Goal: Task Accomplishment & Management: Use online tool/utility

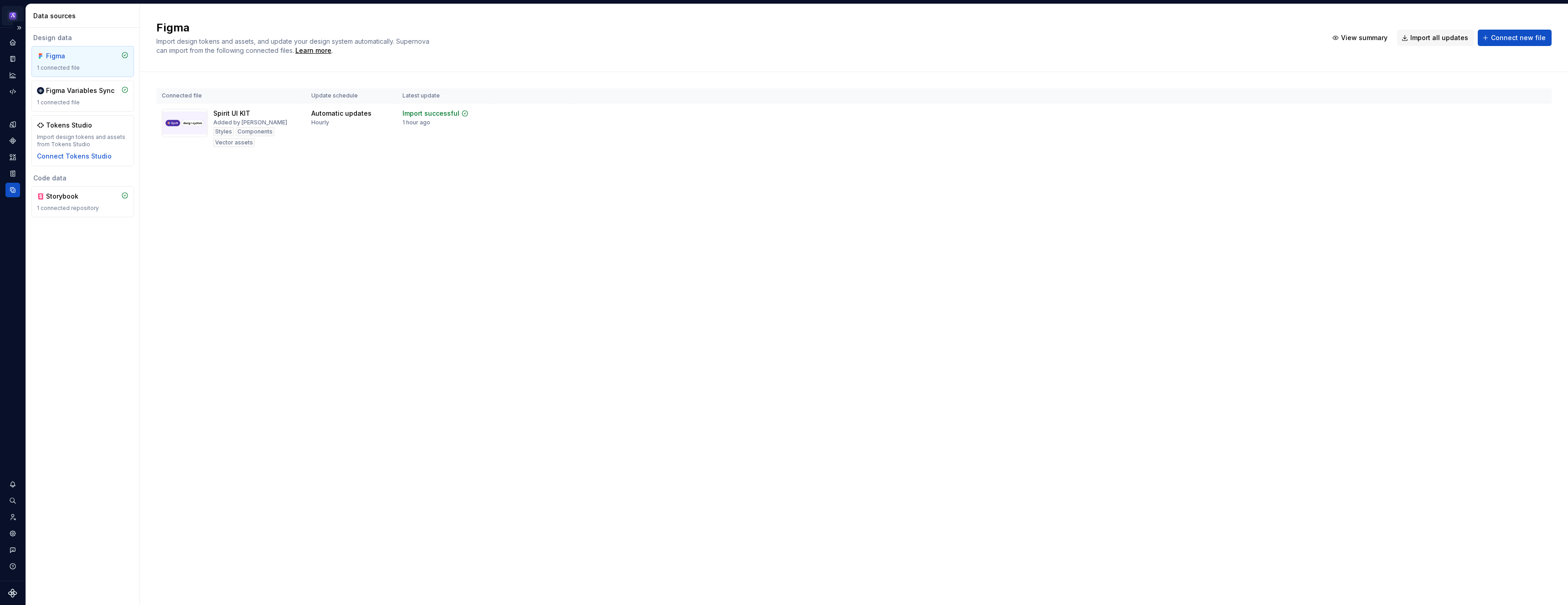
click at [13, 17] on html "Spirit JK Design system data Data sources Design data Figma 1 connected file Fi…" at bounding box center [784, 302] width 1568 height 605
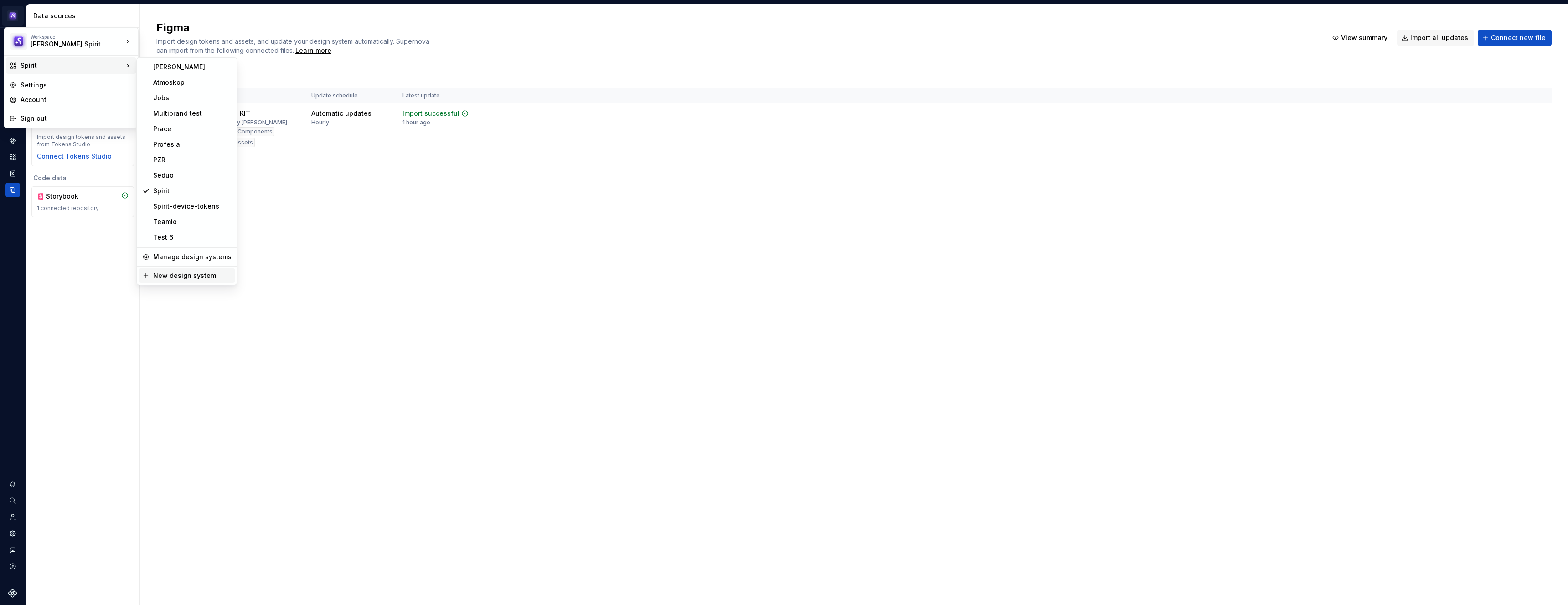
click at [205, 275] on div "New design system" at bounding box center [192, 275] width 78 height 9
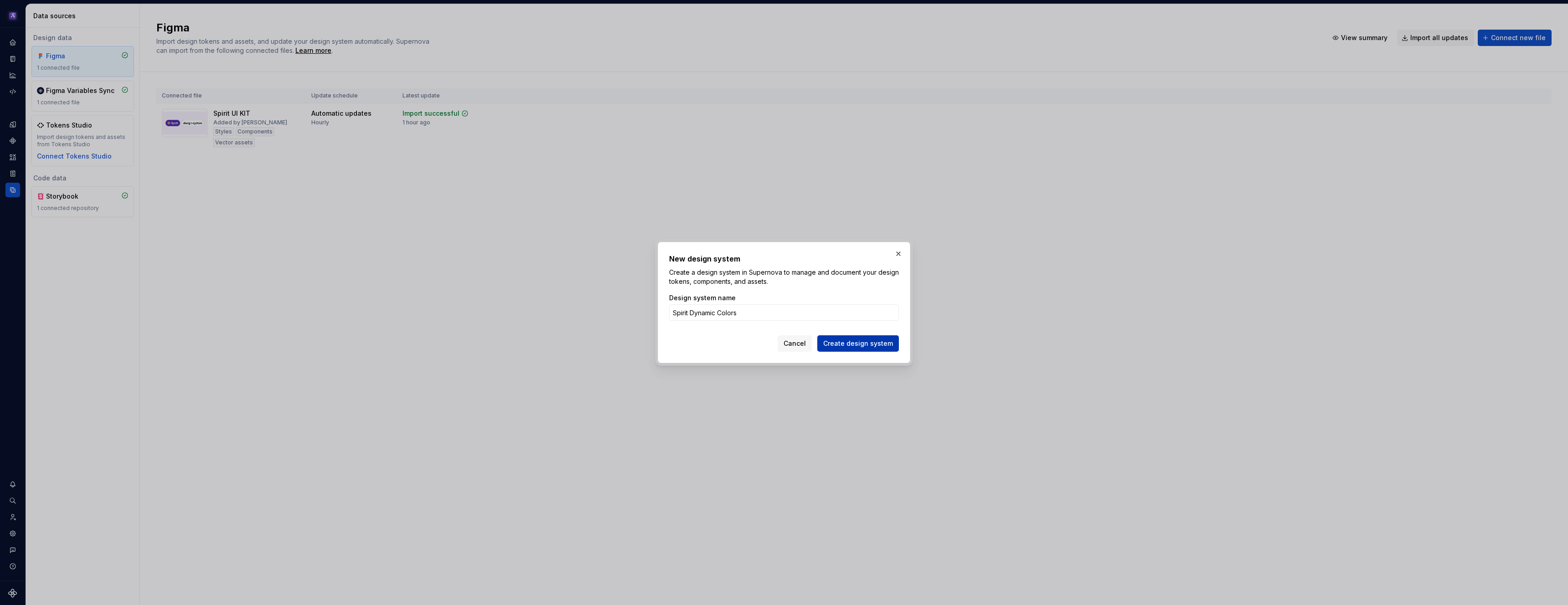
type input "Spirit Dynamic Colors"
click at [869, 348] on button "Create design system" at bounding box center [858, 343] width 82 height 16
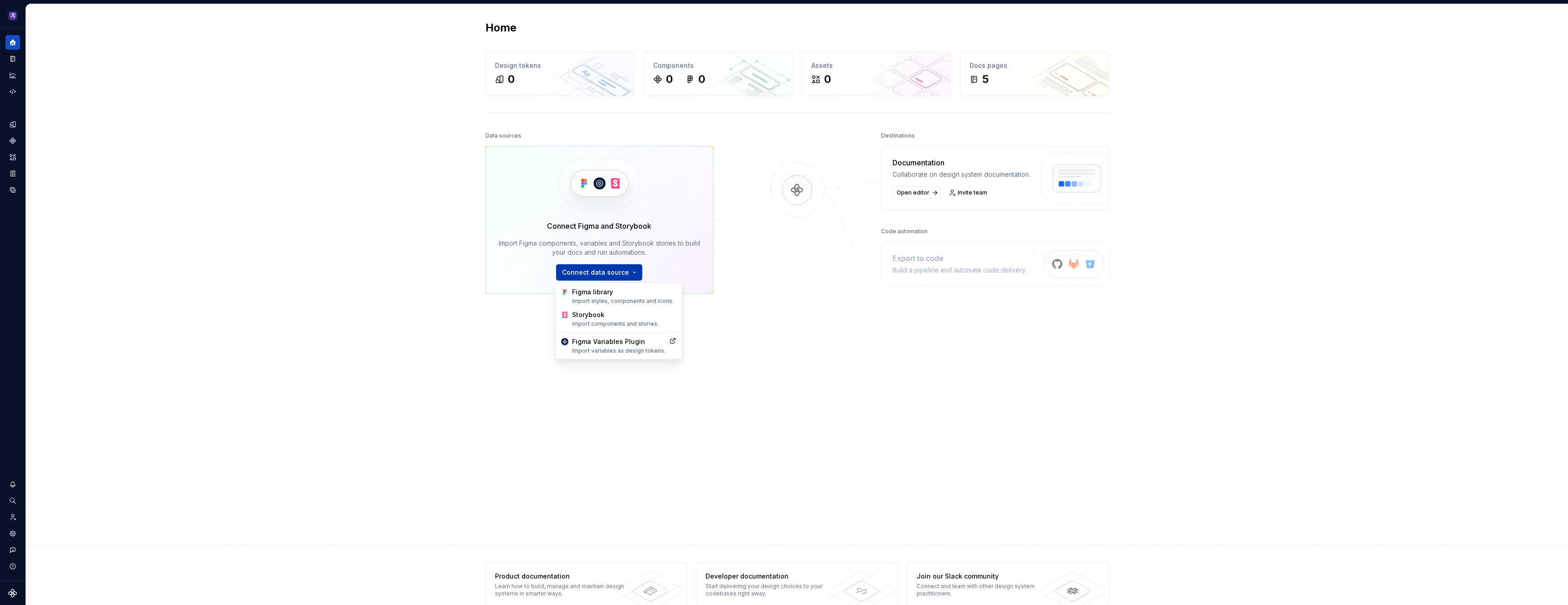
click at [594, 266] on html "Spirit Dynamic Colors JK Design system data Home Design tokens 0 Components 0 0…" at bounding box center [784, 302] width 1568 height 605
click at [629, 295] on div "Figma library Import styles, components and icons." at bounding box center [625, 296] width 104 height 17
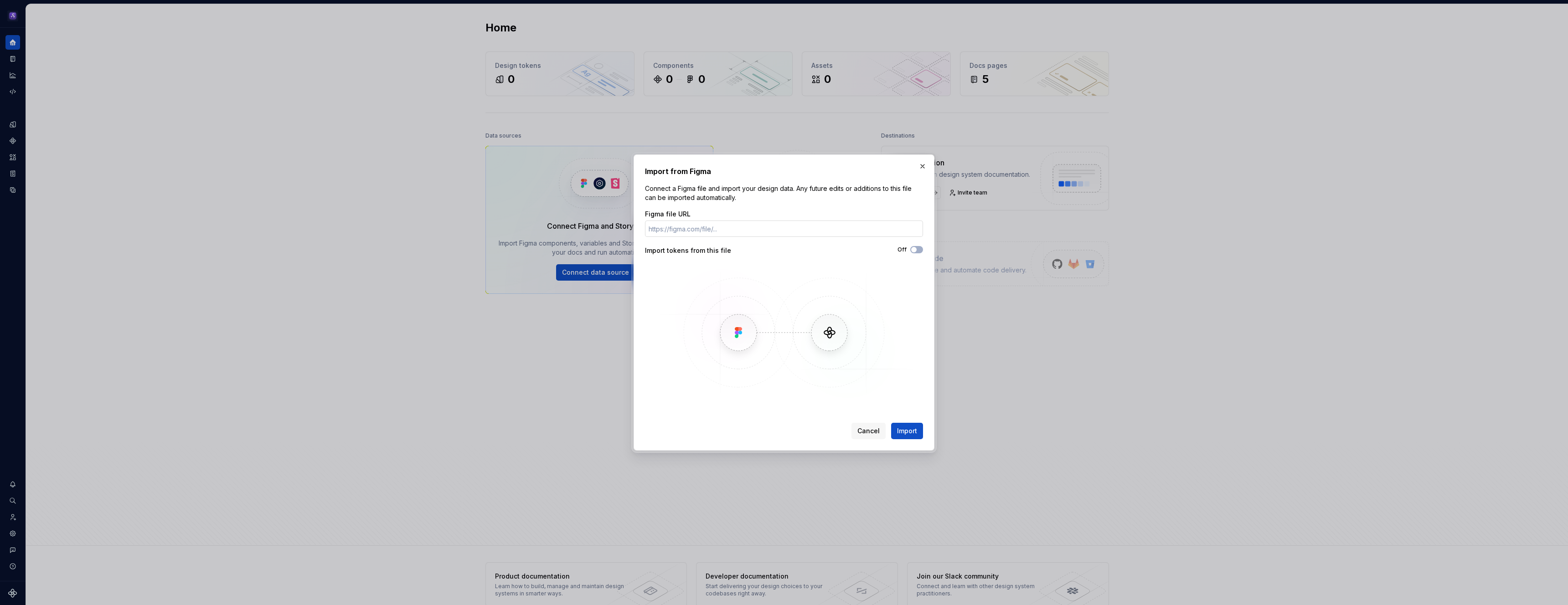
click at [737, 224] on input "Figma file URL" at bounding box center [784, 229] width 278 height 16
paste input "[URL][DOMAIN_NAME]"
type input "[URL][DOMAIN_NAME]"
click at [920, 245] on div "Figma file URL [URL][DOMAIN_NAME] Import tokens from this file Off" at bounding box center [784, 305] width 278 height 192
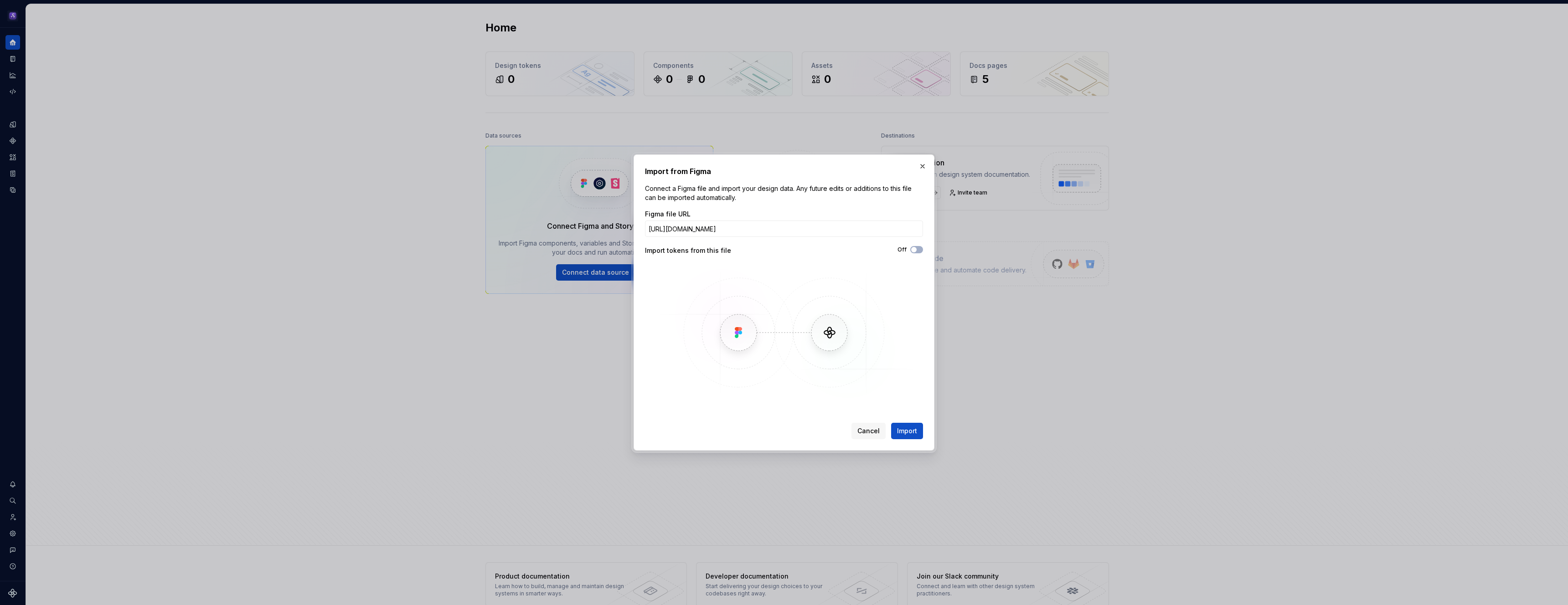
scroll to position [0, 0]
click at [918, 249] on button "Off" at bounding box center [917, 249] width 13 height 8
click at [904, 433] on span "Import" at bounding box center [907, 431] width 20 height 9
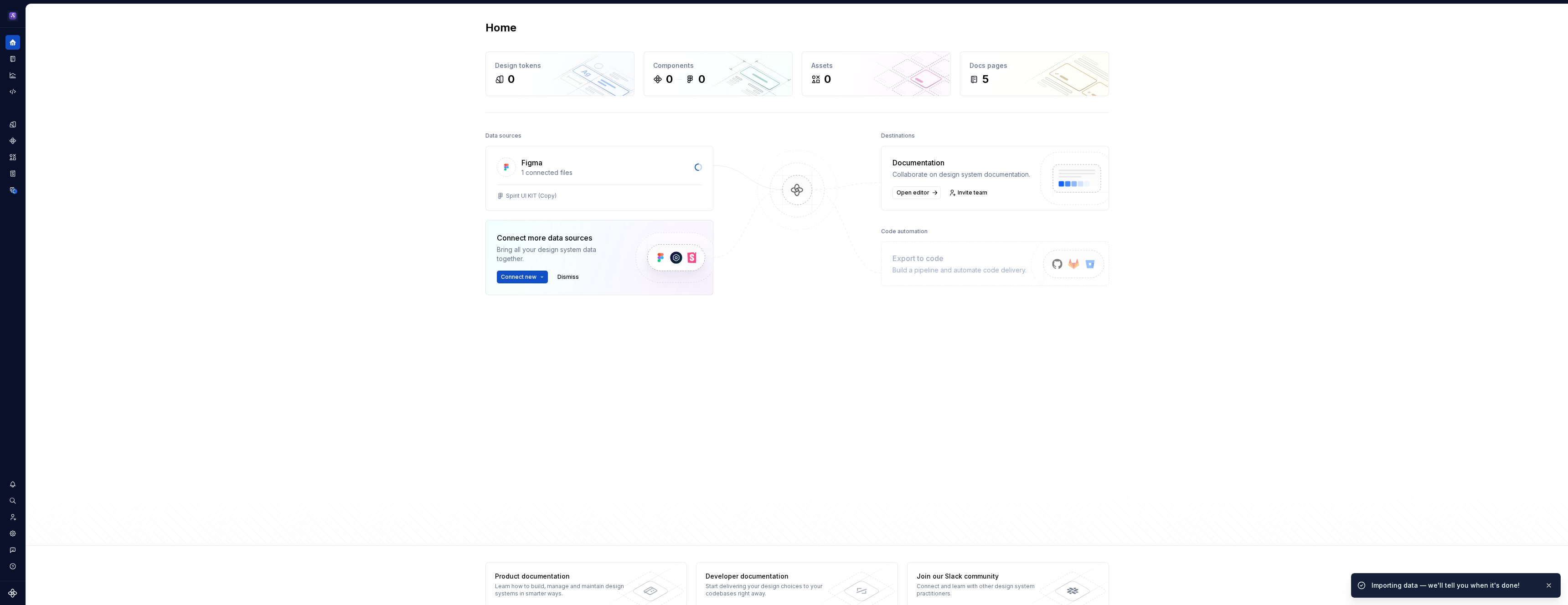
click at [827, 297] on div at bounding box center [797, 310] width 91 height 363
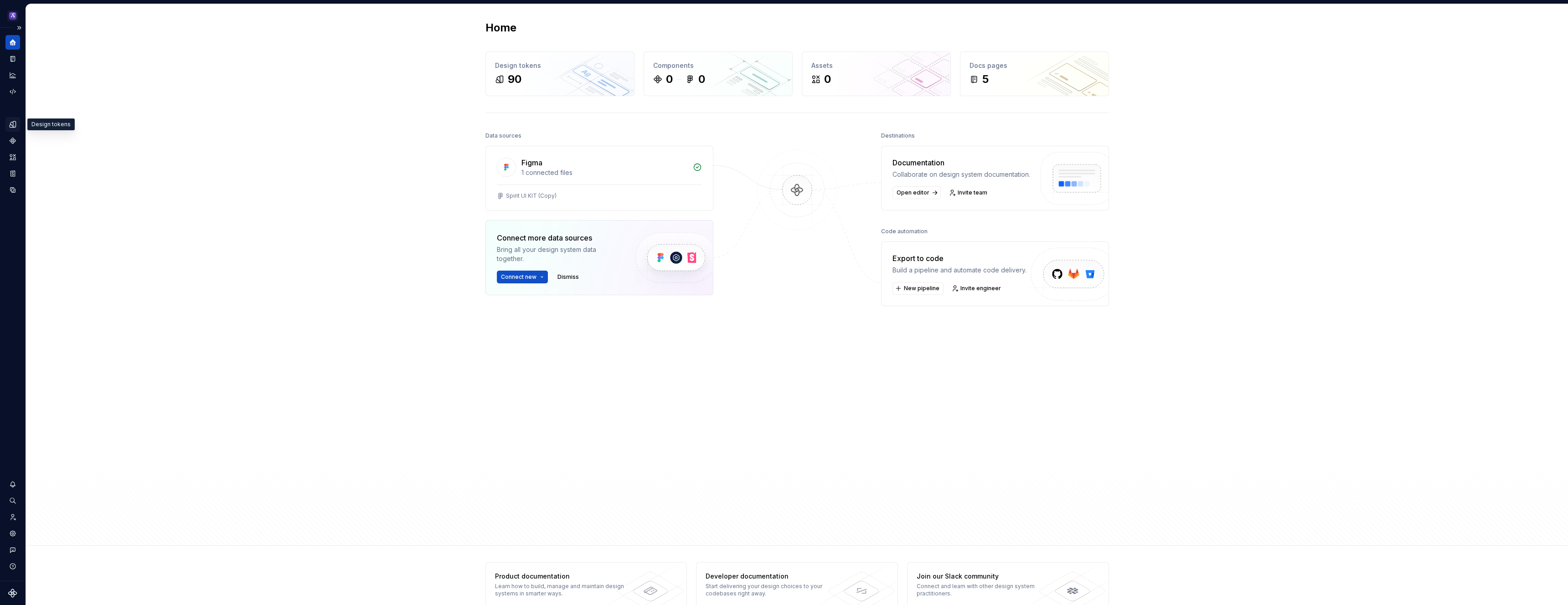
click at [15, 126] on icon "Design tokens" at bounding box center [14, 124] width 3 height 6
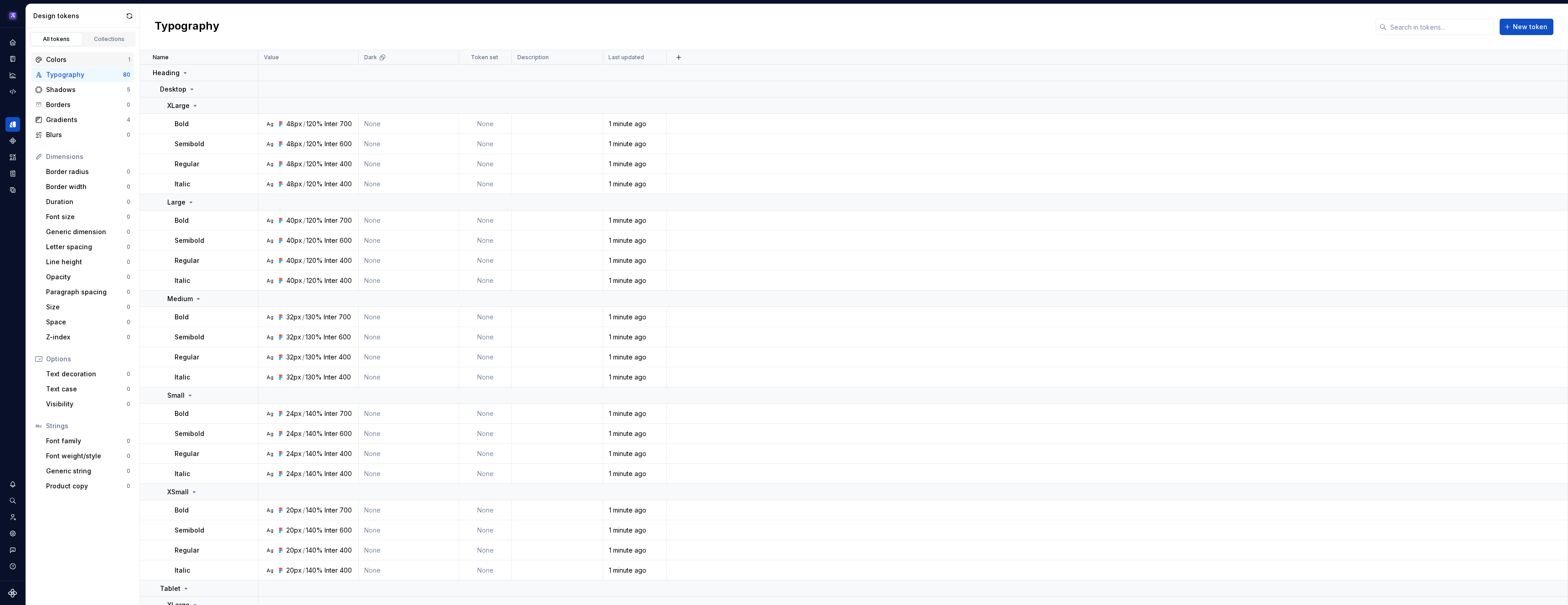
click at [109, 62] on div "Colors" at bounding box center [87, 59] width 82 height 9
click at [100, 59] on div "Colors" at bounding box center [87, 59] width 82 height 9
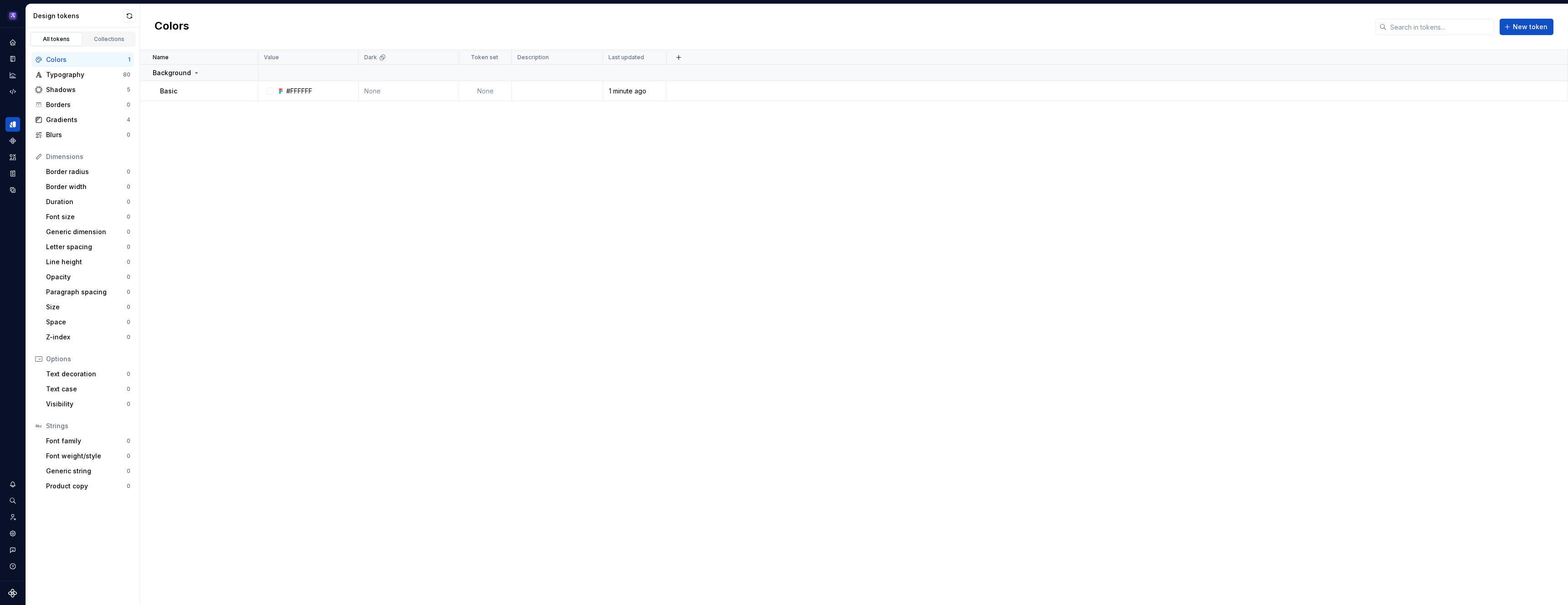
click at [352, 124] on div "Name Value Dark Token set Description Last updated Background Basic #FFFFFF Non…" at bounding box center [854, 328] width 1428 height 555
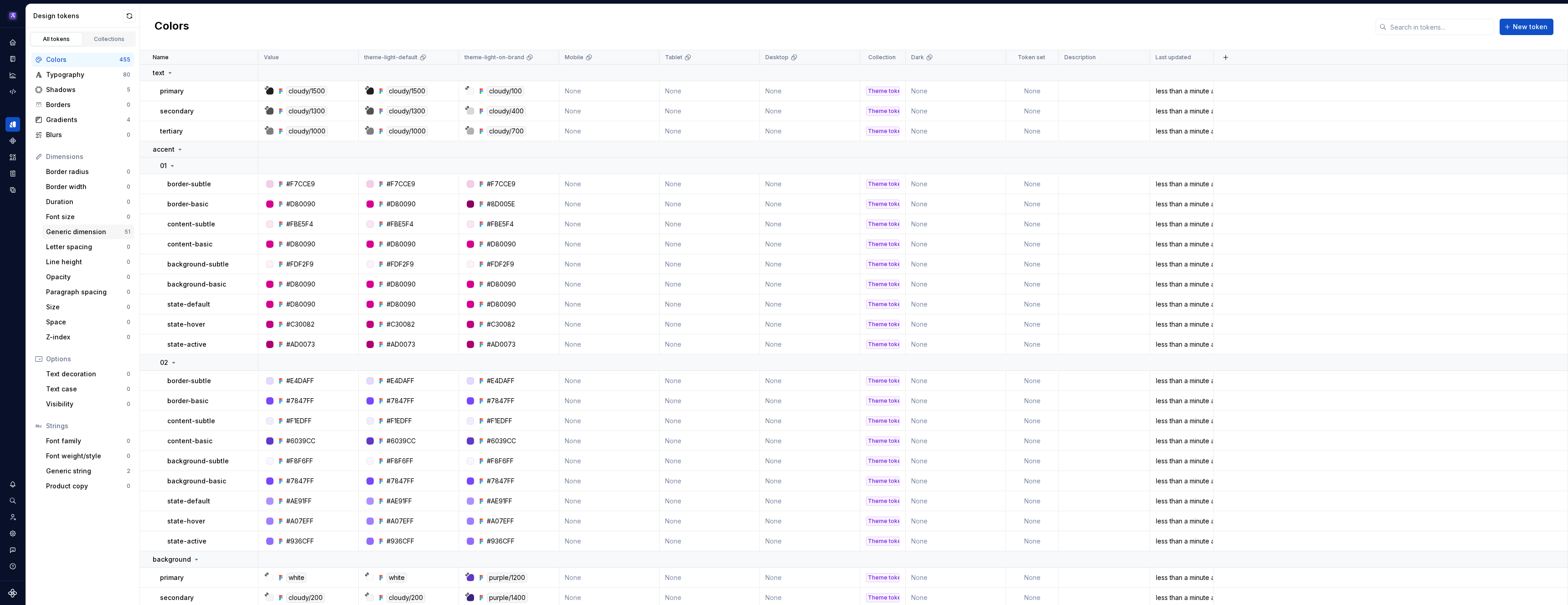
click at [86, 235] on div "Generic dimension" at bounding box center [85, 231] width 78 height 9
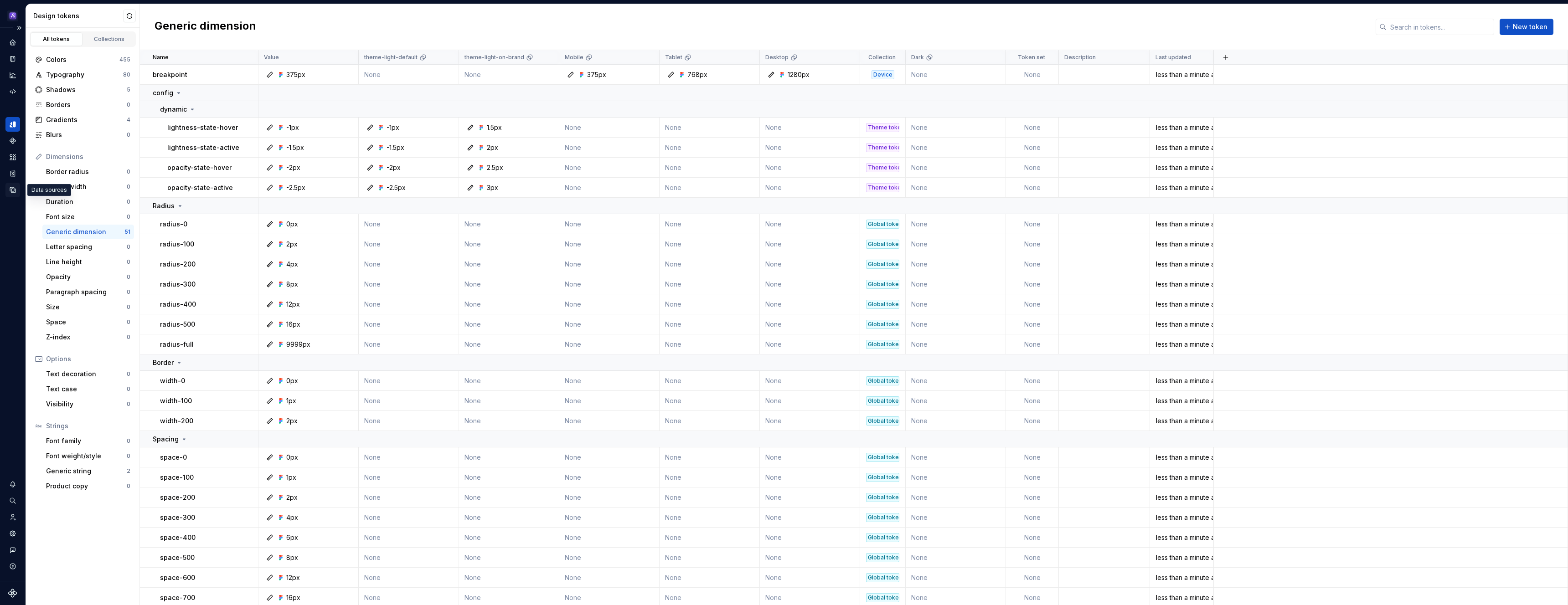
click at [9, 194] on icon "Data sources" at bounding box center [13, 190] width 8 height 8
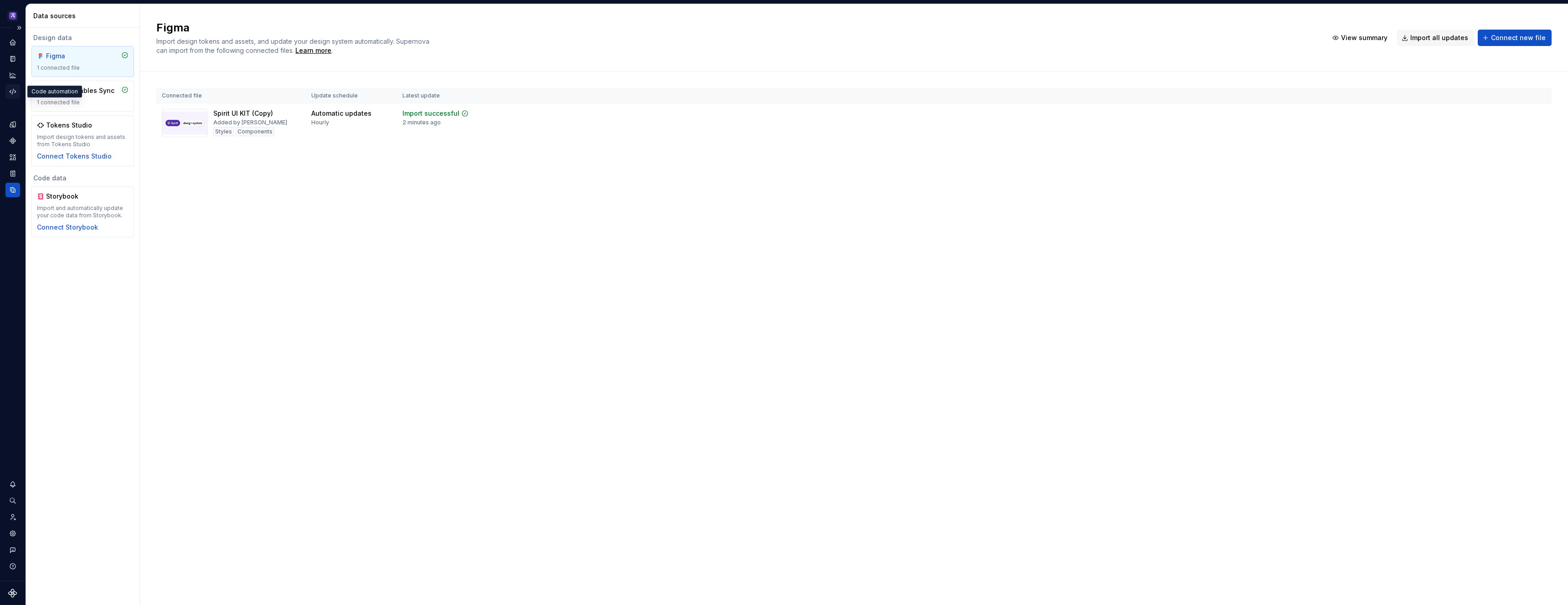
click at [14, 89] on icon "Code automation" at bounding box center [13, 91] width 8 height 8
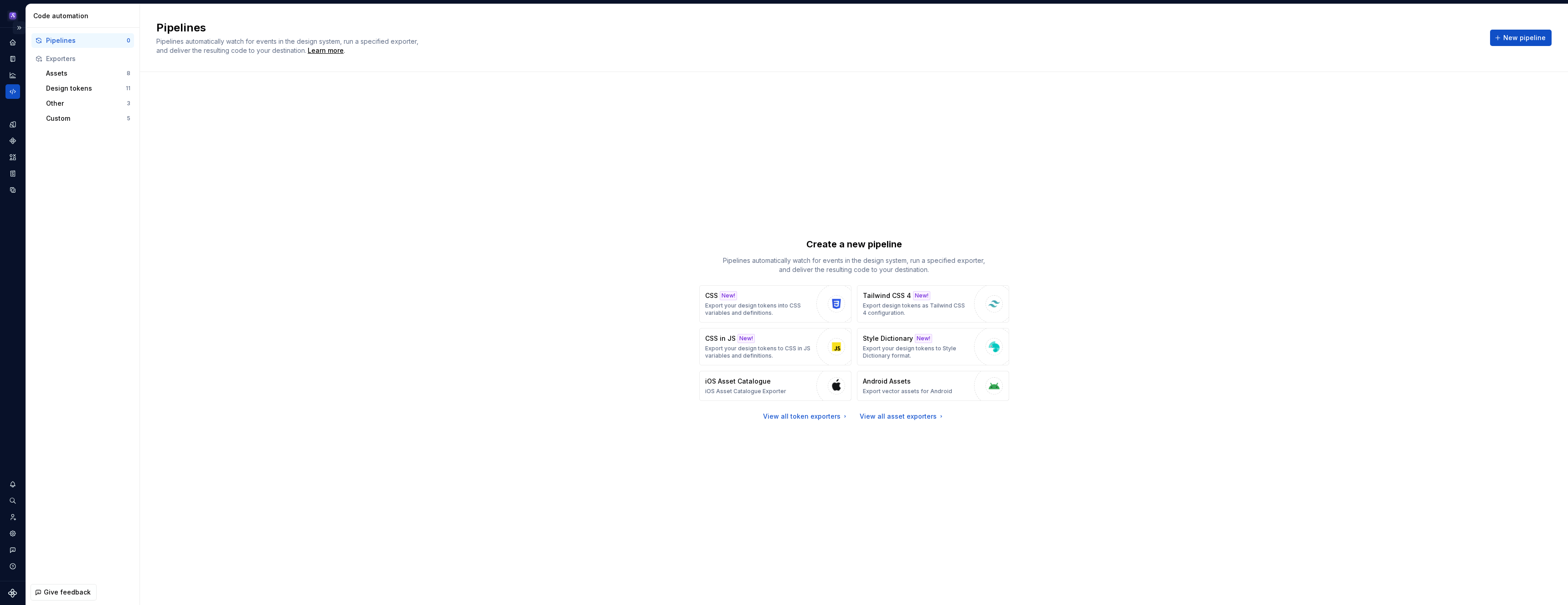
click at [19, 31] on button "Expand sidebar" at bounding box center [19, 27] width 13 height 13
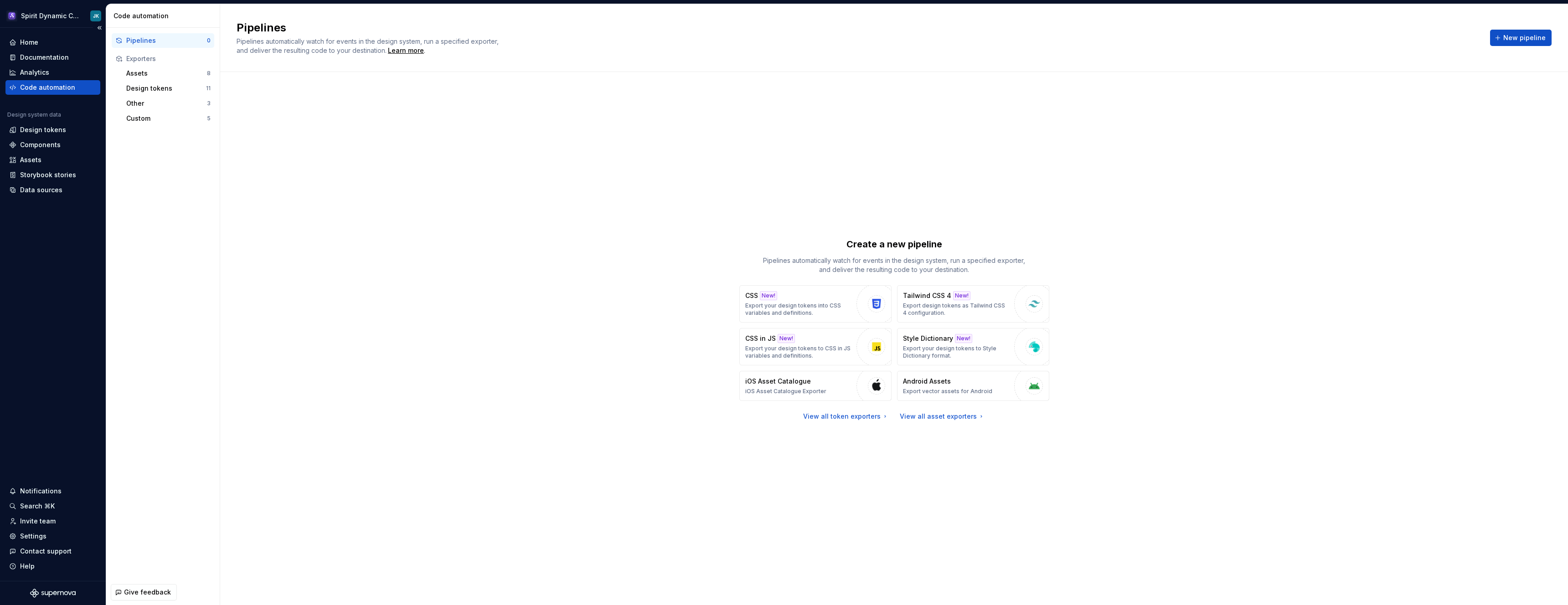
click at [37, 86] on div "Code automation" at bounding box center [47, 87] width 55 height 9
click at [172, 118] on div "Custom" at bounding box center [166, 118] width 80 height 9
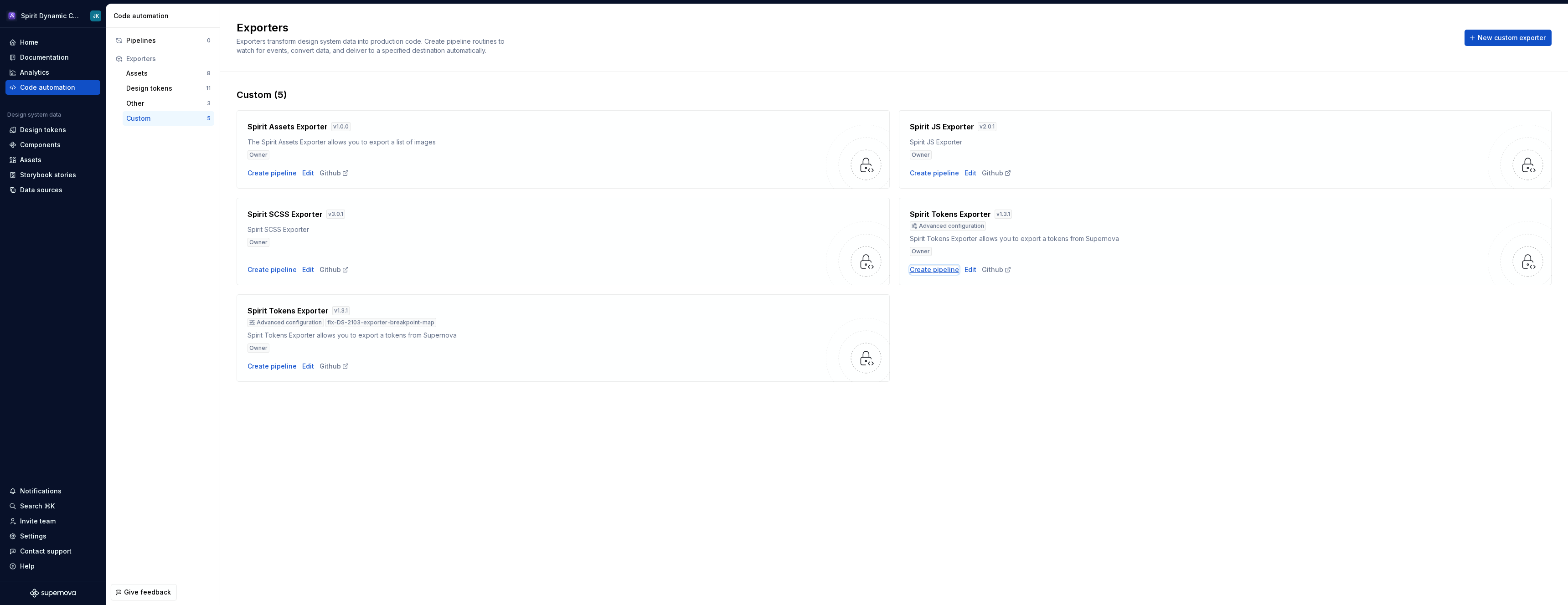
click at [944, 269] on div "Create pipeline" at bounding box center [934, 269] width 49 height 9
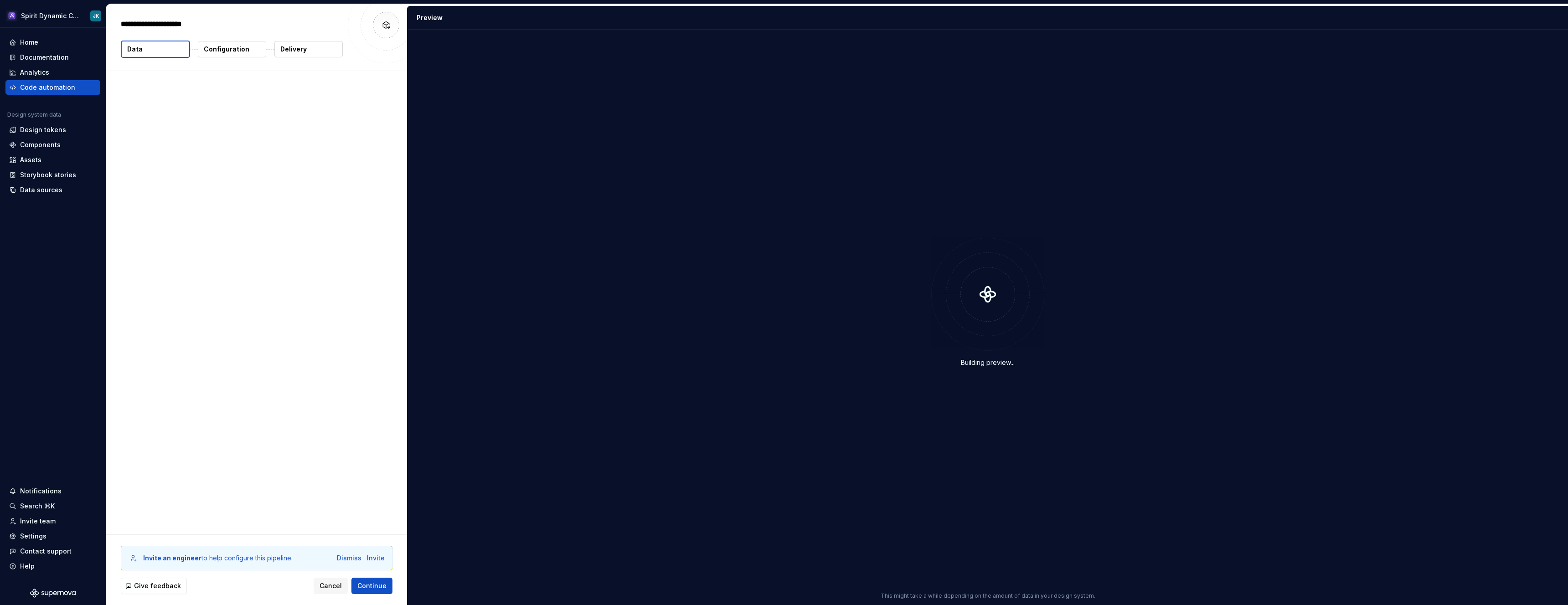
type textarea "*"
click at [373, 163] on span "Add theme" at bounding box center [358, 165] width 34 height 9
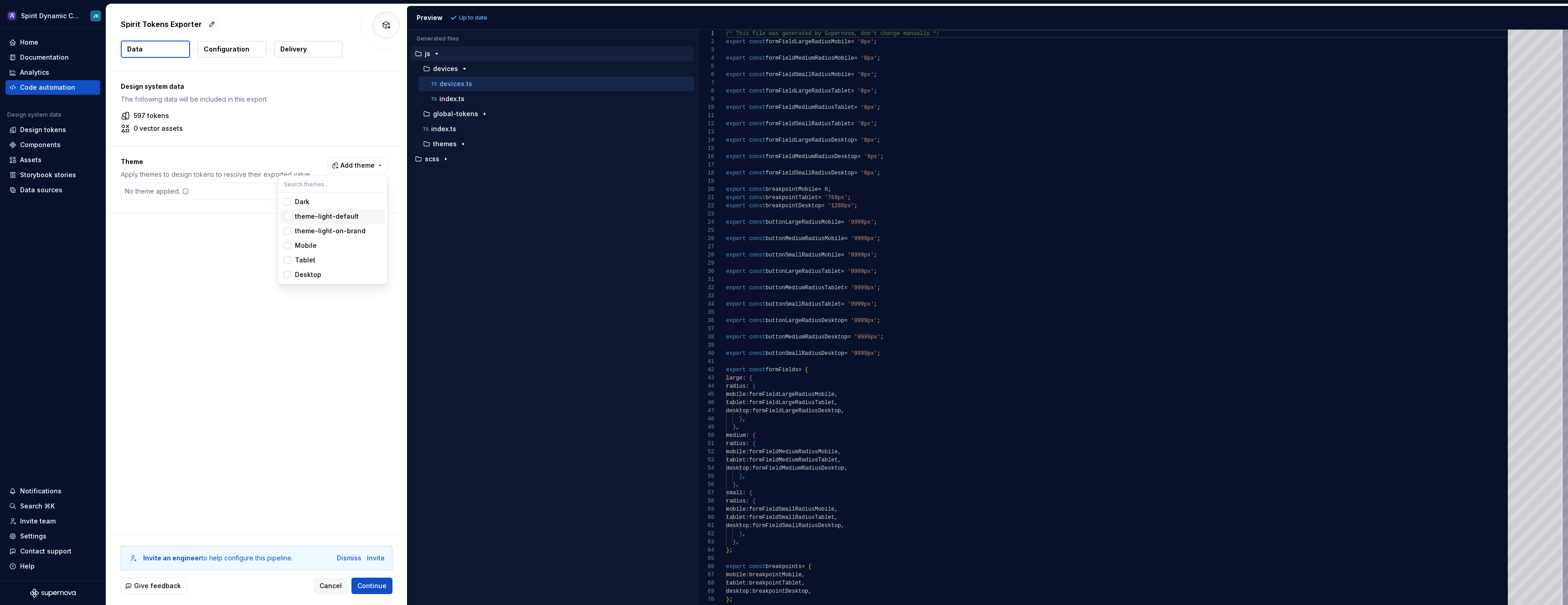
click at [239, 232] on html "Spirit Dynamic Colors JK Home Documentation Analytics Code automation Design sy…" at bounding box center [784, 302] width 1568 height 605
click at [446, 141] on p "themes" at bounding box center [445, 144] width 23 height 8
click at [465, 211] on div "theme-light-default" at bounding box center [556, 204] width 276 height 14
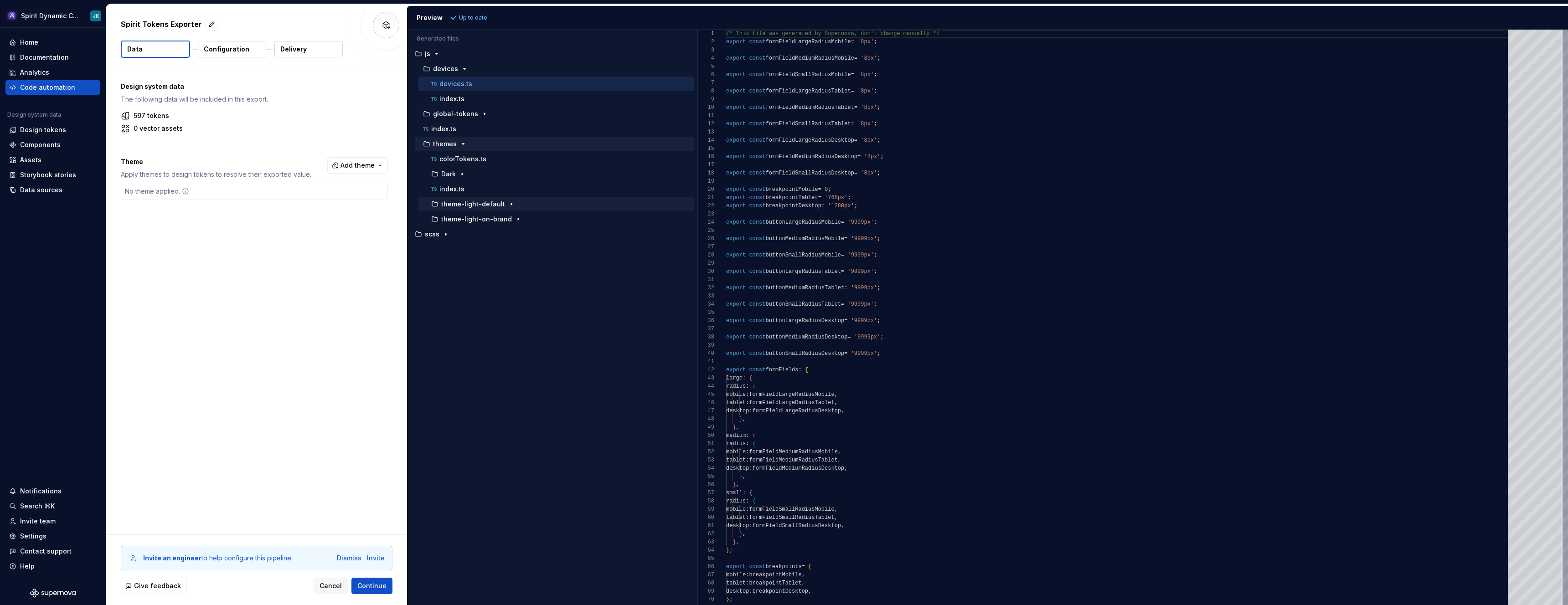
click at [467, 205] on p "theme-light-default" at bounding box center [473, 204] width 64 height 8
click at [467, 218] on p "colors.ts" at bounding box center [461, 219] width 27 height 8
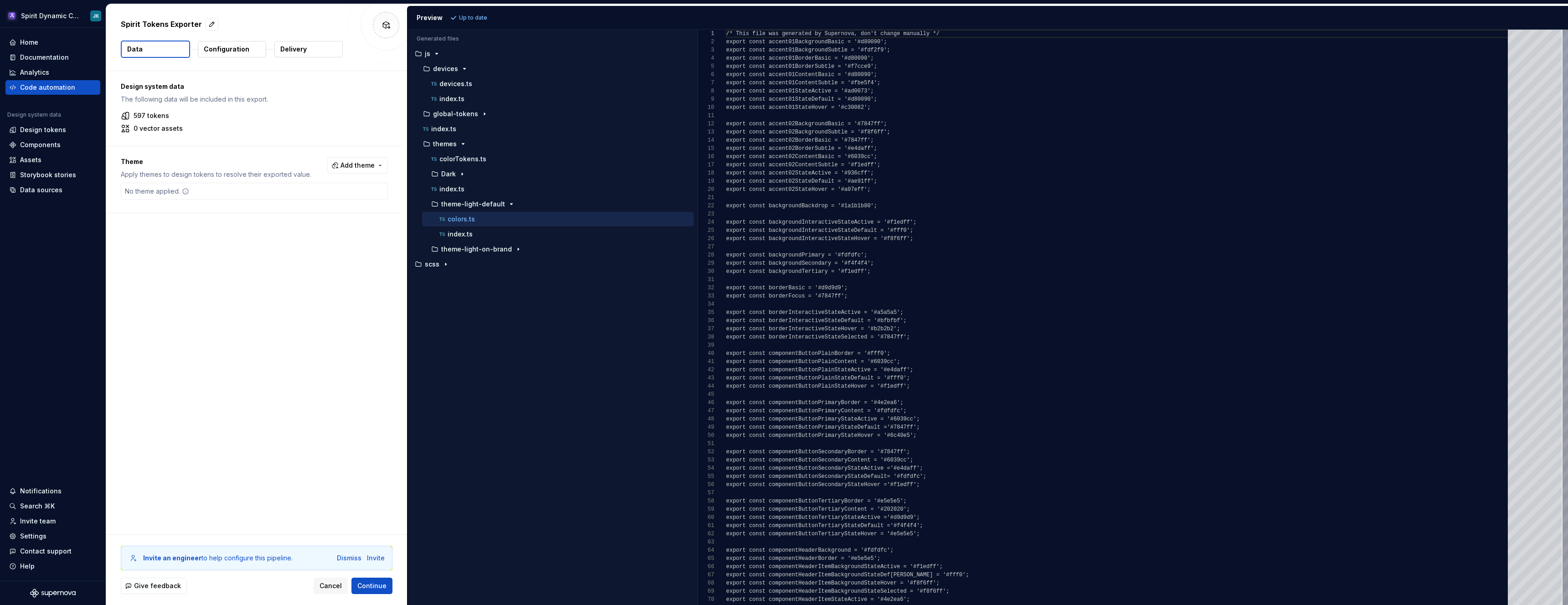
scroll to position [82, 0]
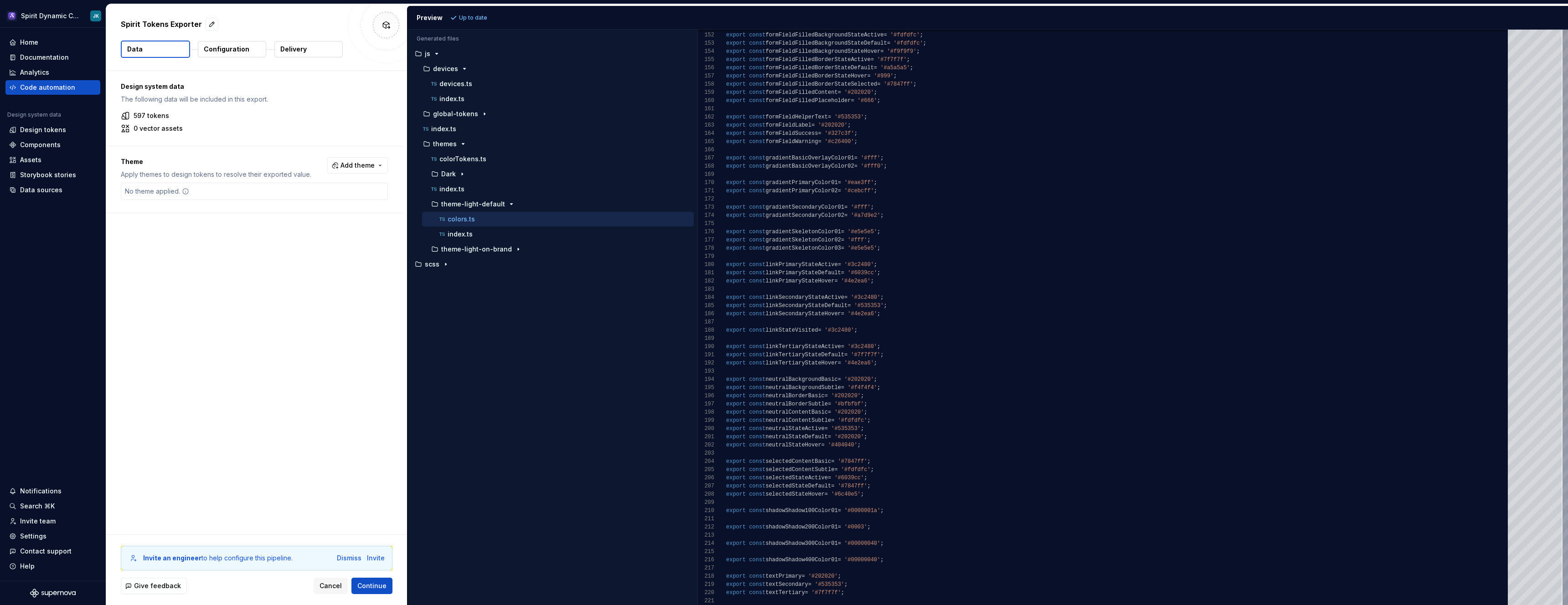
click at [443, 109] on button "global-tokens" at bounding box center [555, 114] width 279 height 10
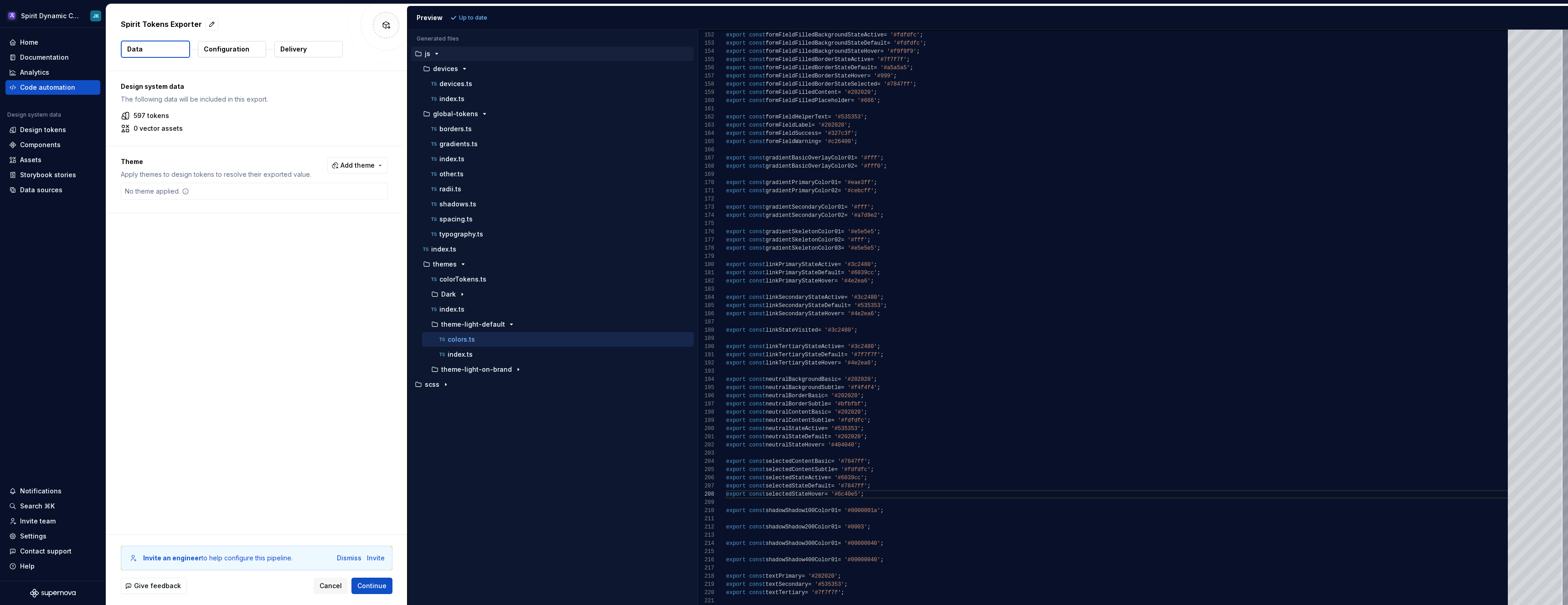
click at [432, 53] on div "button" at bounding box center [437, 54] width 11 height 8
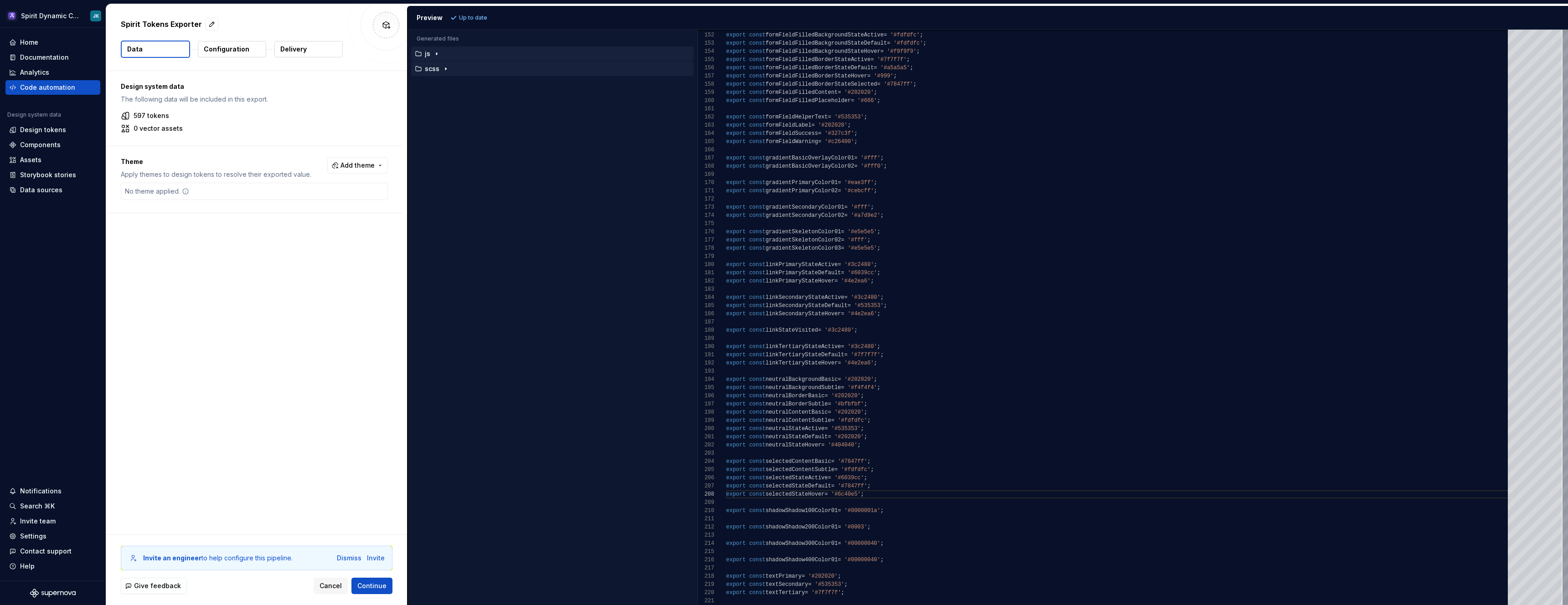
click at [432, 72] on p "scss" at bounding box center [432, 69] width 14 height 8
click at [447, 141] on p "themes" at bounding box center [445, 144] width 23 height 8
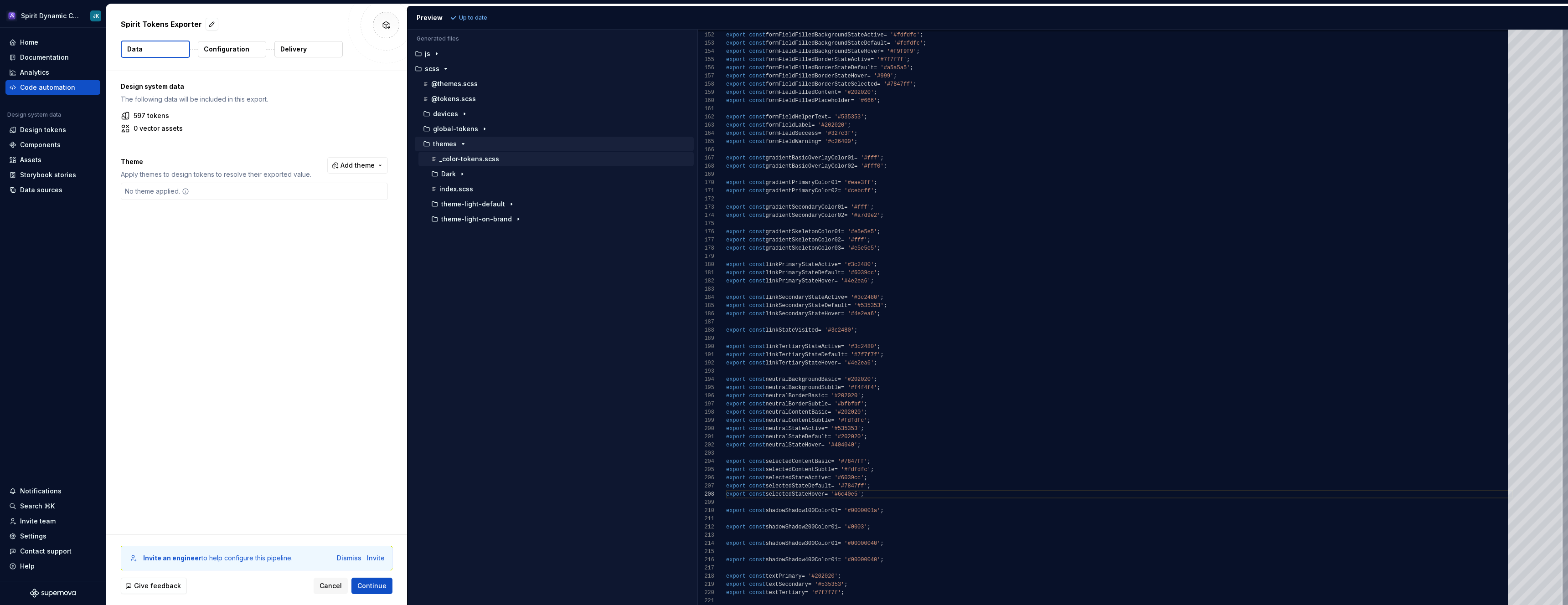
click at [461, 162] on p "_color-tokens.scss" at bounding box center [469, 159] width 60 height 8
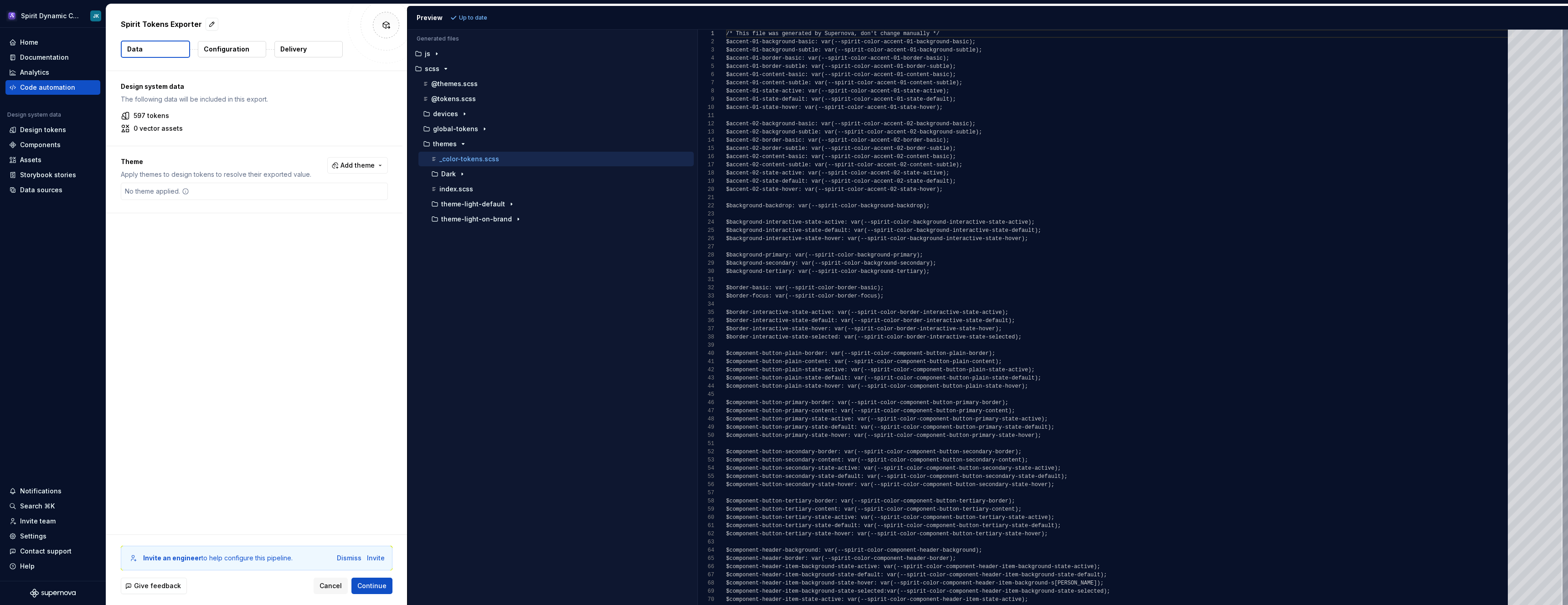
scroll to position [0, 0]
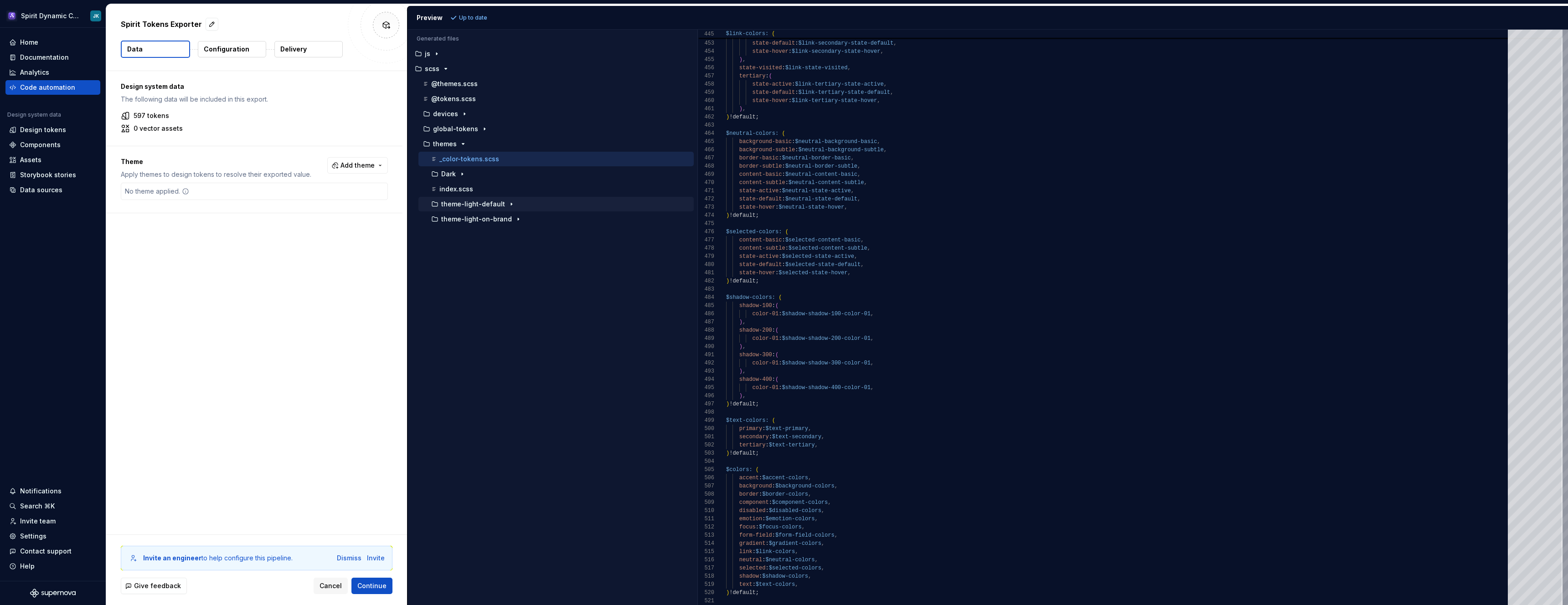
click at [471, 199] on button "theme-light-default" at bounding box center [556, 204] width 276 height 10
click at [472, 216] on p "_colors.scss" at bounding box center [467, 219] width 38 height 8
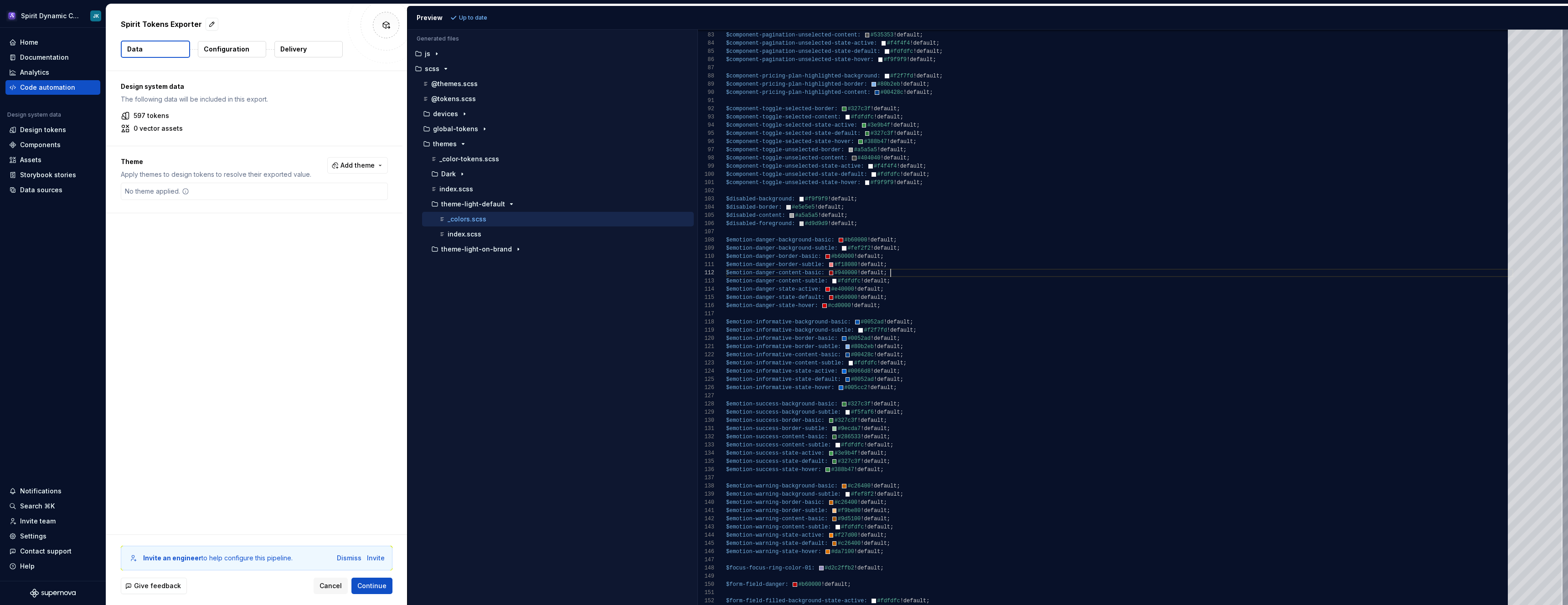
click at [469, 231] on p "index.scss" at bounding box center [464, 234] width 34 height 8
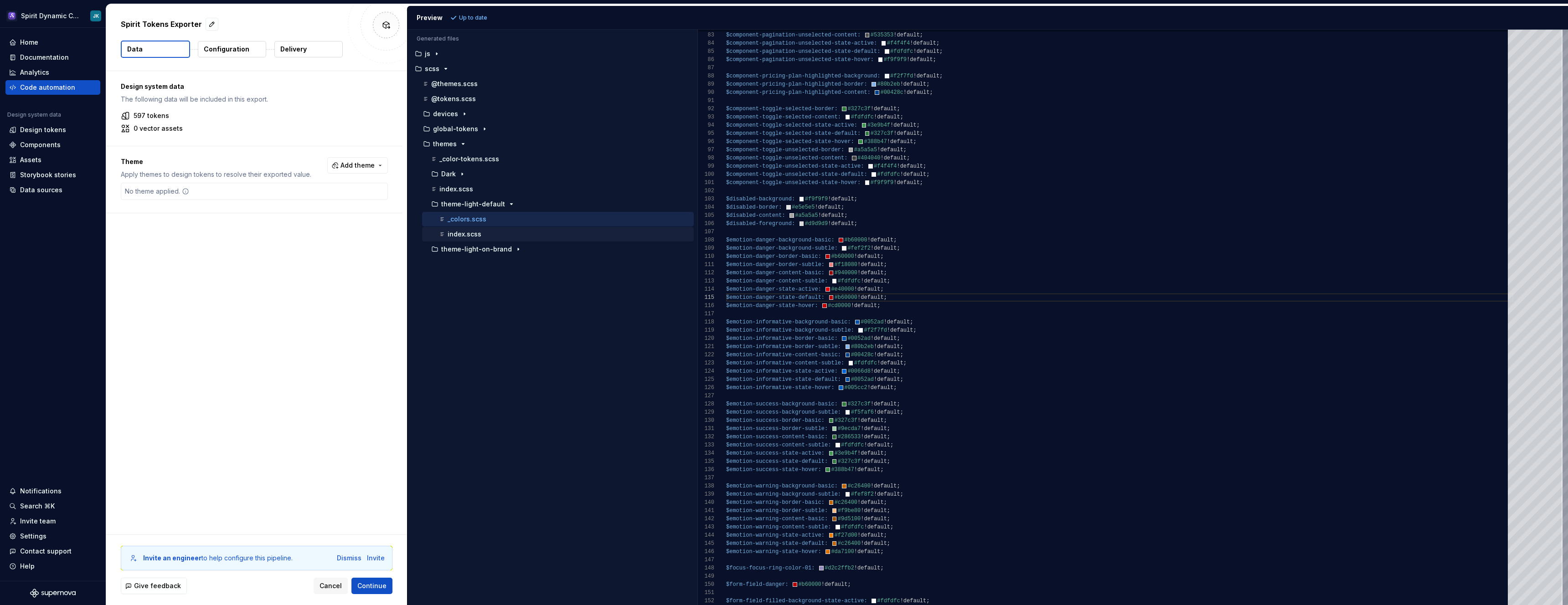
scroll to position [0, 0]
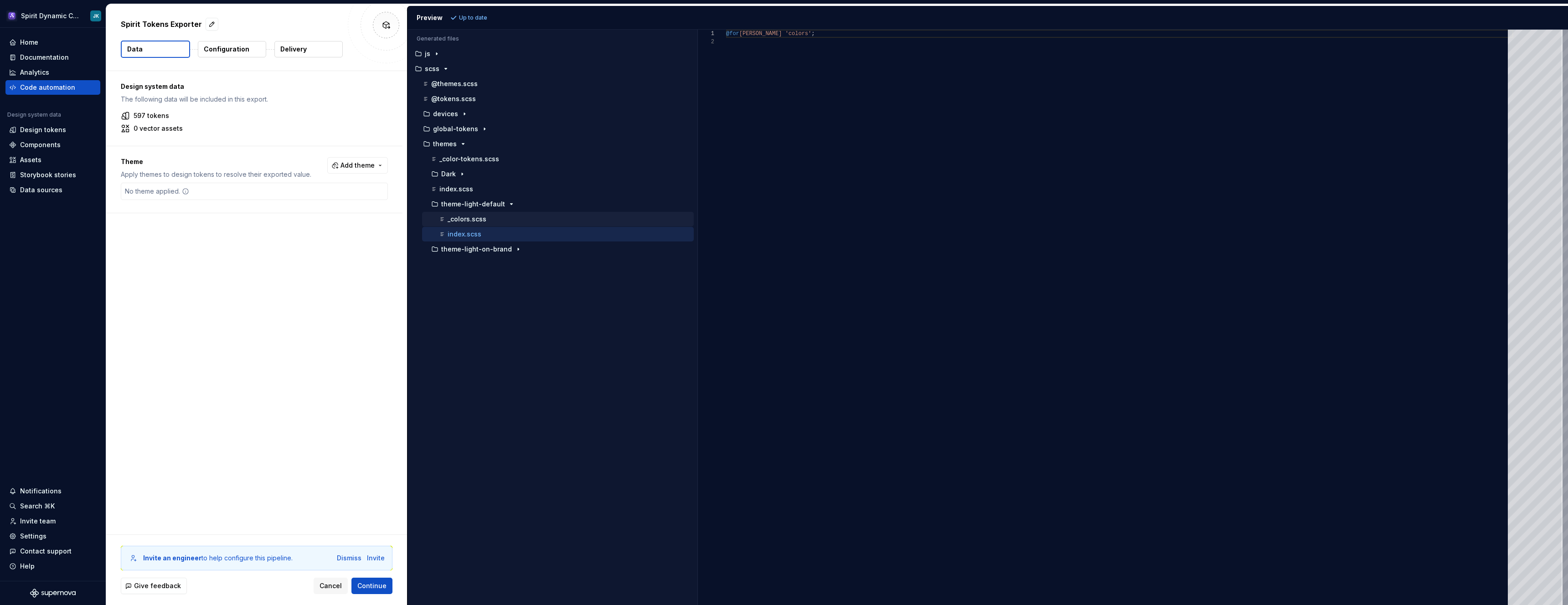
click at [469, 220] on p "_colors.scss" at bounding box center [467, 219] width 38 height 8
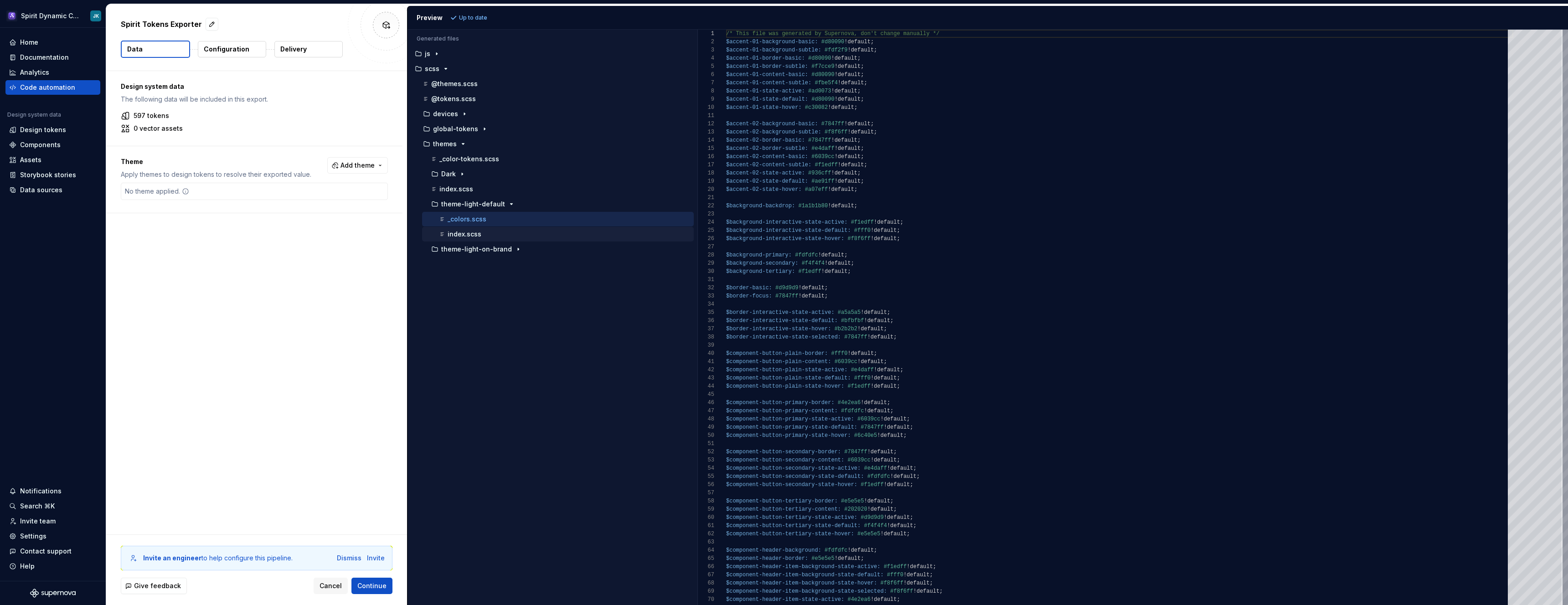
click at [469, 239] on div "index.scss" at bounding box center [557, 233] width 271 height 14
click at [469, 238] on p "index.scss" at bounding box center [464, 234] width 34 height 8
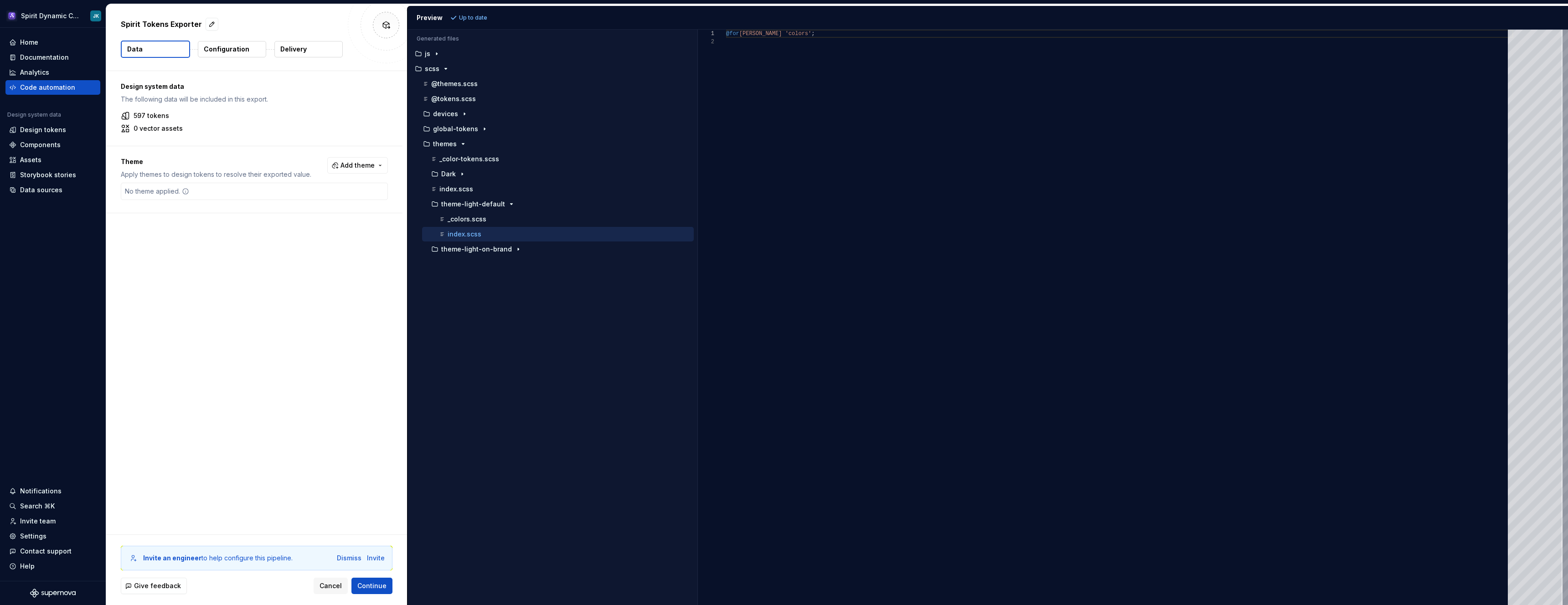
click at [475, 228] on div "index.scss" at bounding box center [557, 233] width 271 height 14
click at [480, 221] on p "_colors.scss" at bounding box center [467, 219] width 38 height 8
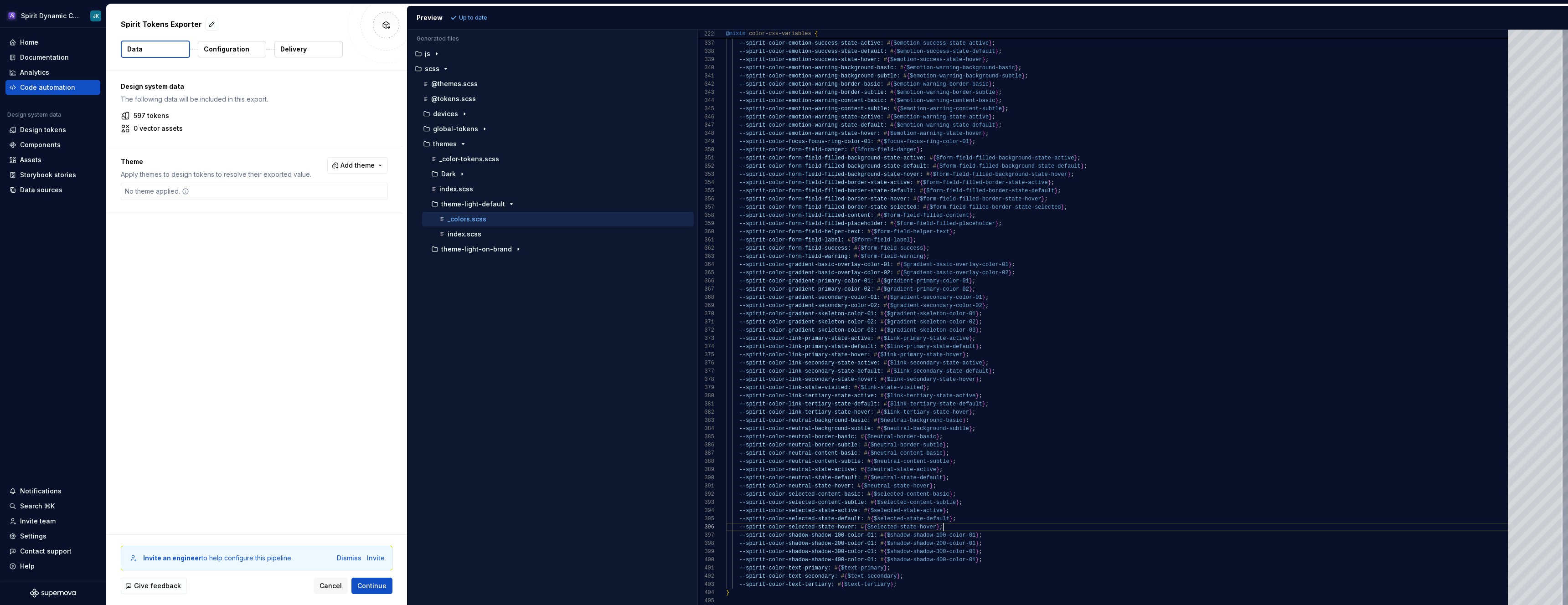
scroll to position [41, 217]
click at [467, 231] on p "index.scss" at bounding box center [464, 234] width 34 height 8
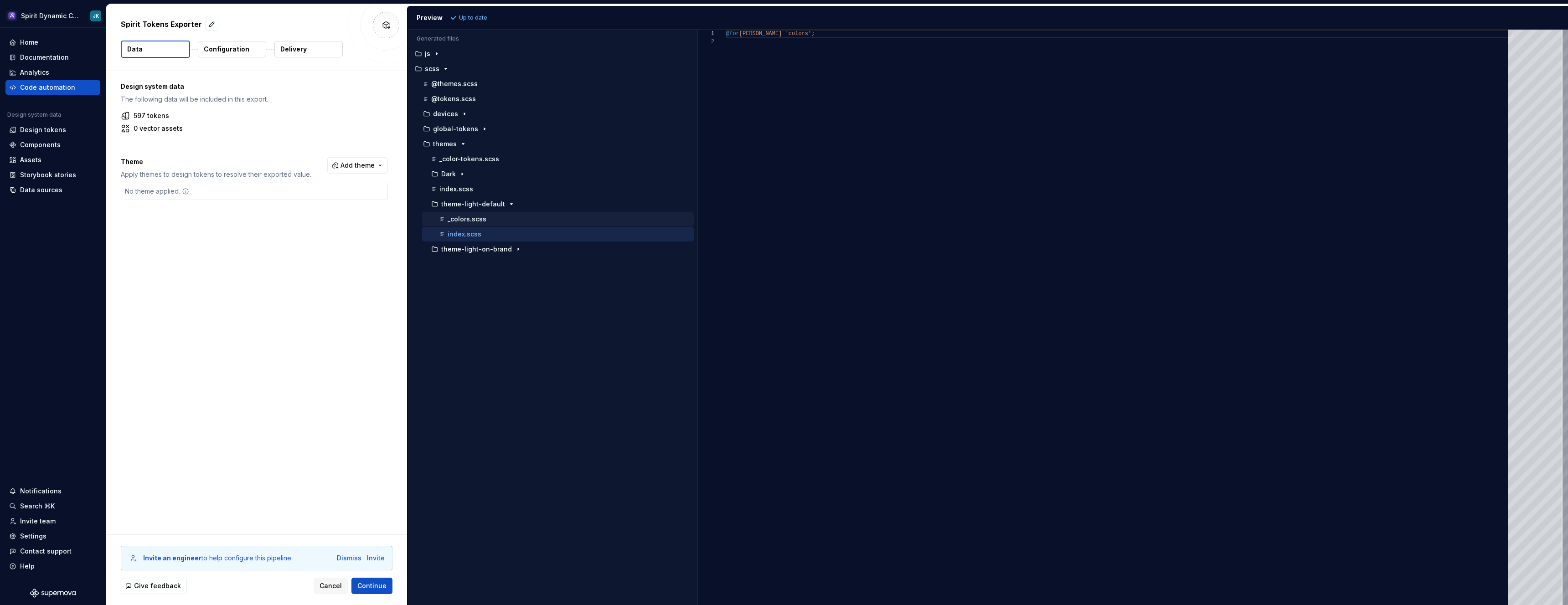
click at [475, 220] on p "_colors.scss" at bounding box center [467, 219] width 38 height 8
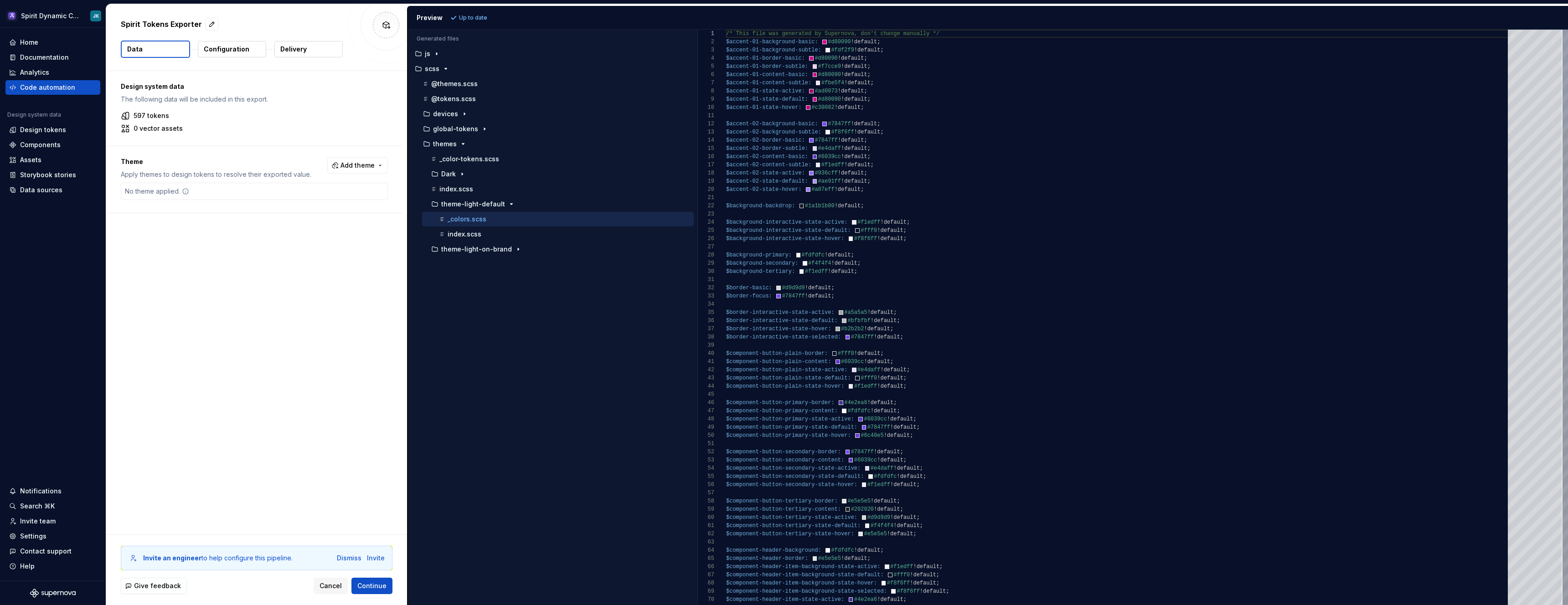
type textarea "**********"
click at [58, 131] on div "Design tokens" at bounding box center [43, 129] width 46 height 9
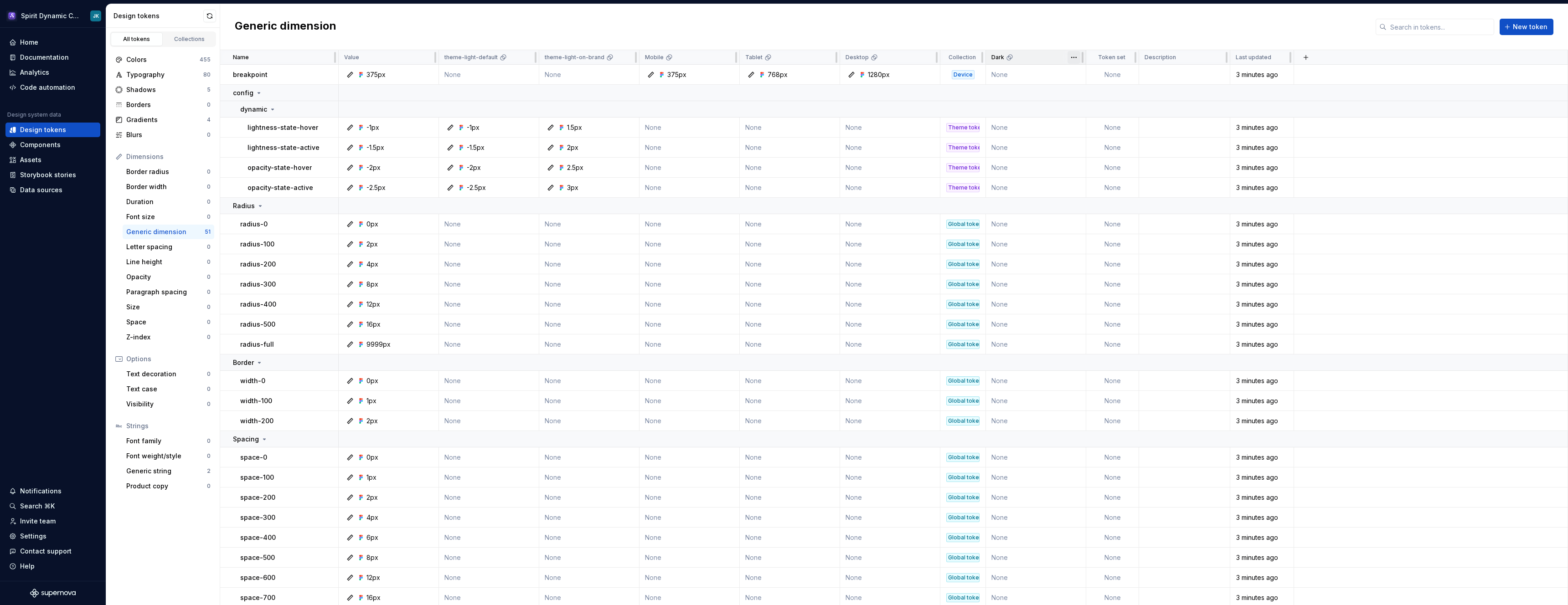
click at [1075, 58] on html "Spirit Dynamic Colors JK Home Documentation Analytics Code automation Design sy…" at bounding box center [784, 302] width 1568 height 605
click at [1089, 125] on span "Delete theme" at bounding box center [1114, 126] width 59 height 9
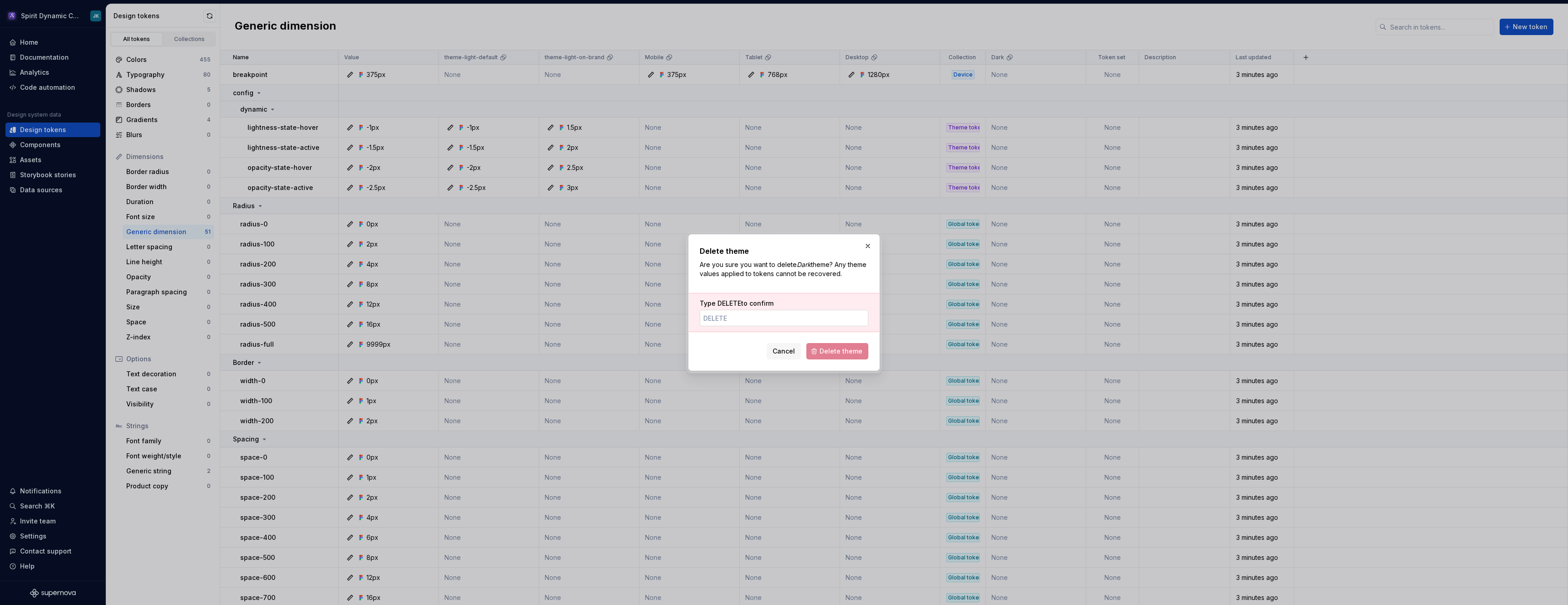
click at [804, 320] on input "Type DELETE to confirm" at bounding box center [783, 318] width 168 height 16
type input "DELETE"
click at [844, 356] on button "Delete theme" at bounding box center [838, 352] width 62 height 16
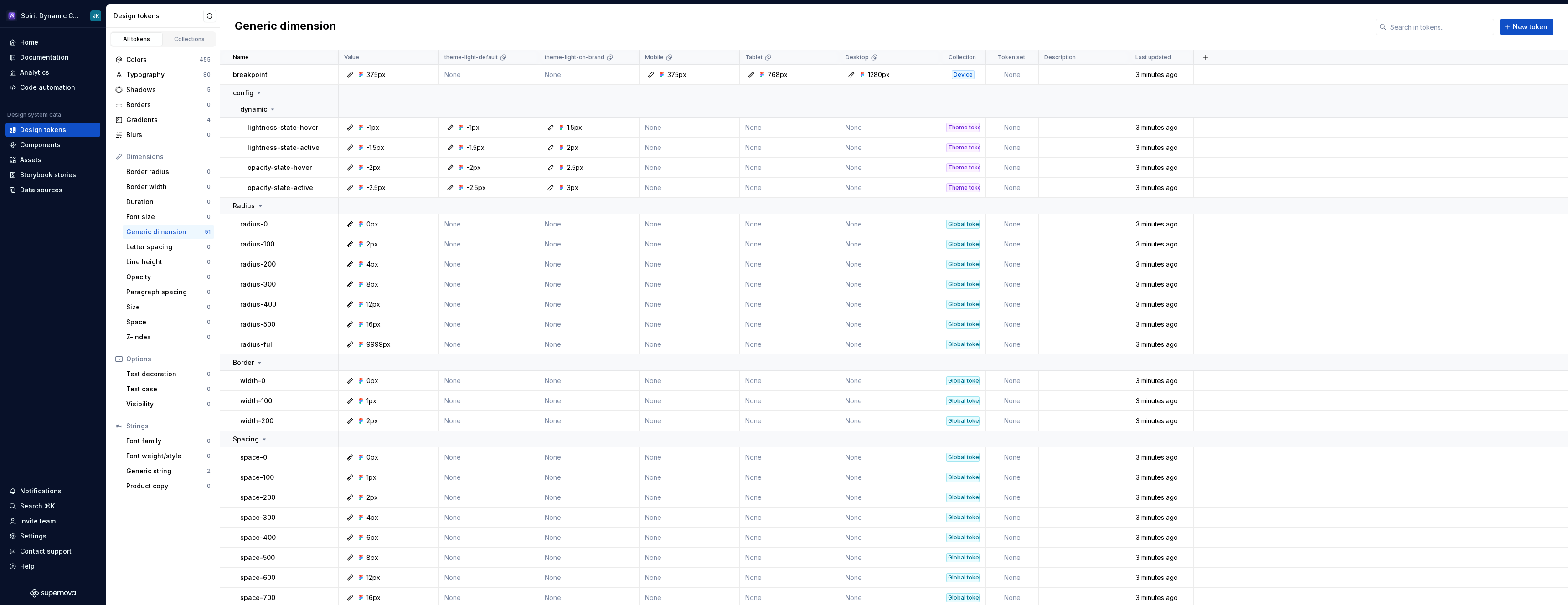
click at [146, 228] on div "Generic dimension" at bounding box center [166, 231] width 78 height 9
click at [49, 190] on div "Data sources" at bounding box center [41, 190] width 43 height 9
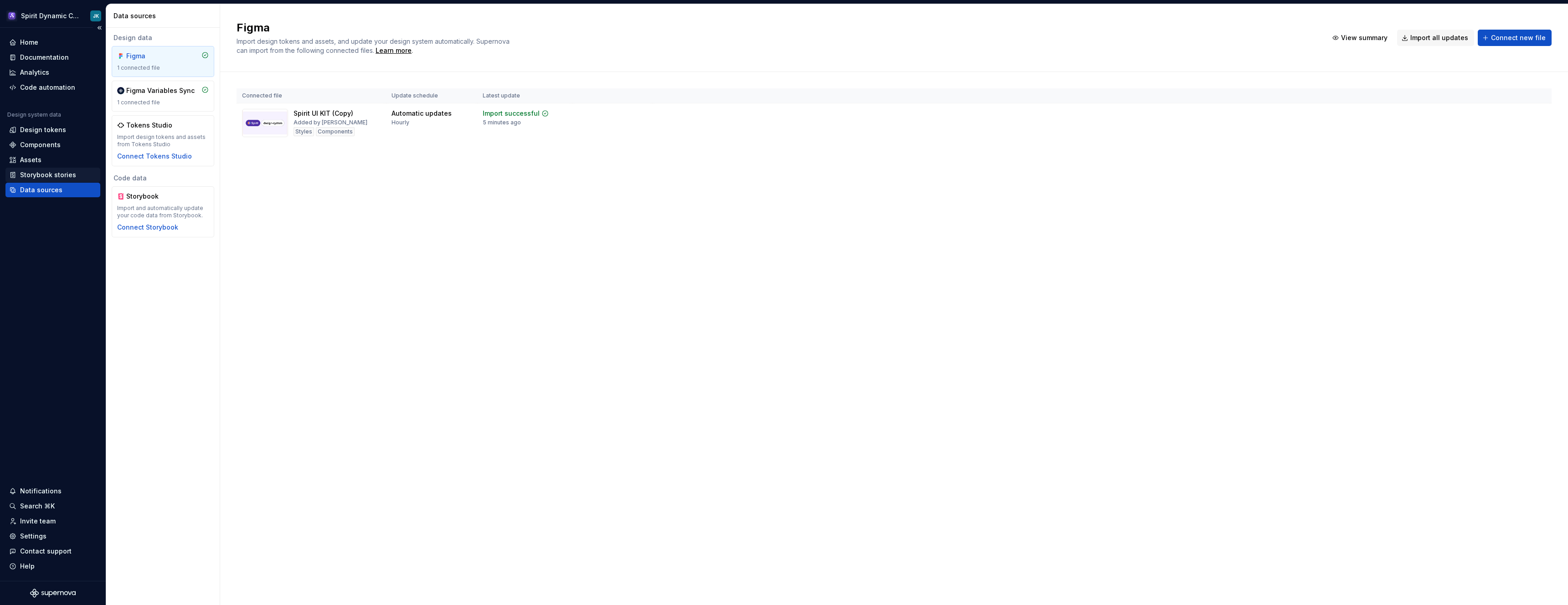
click at [65, 171] on div "Storybook stories" at bounding box center [48, 174] width 56 height 9
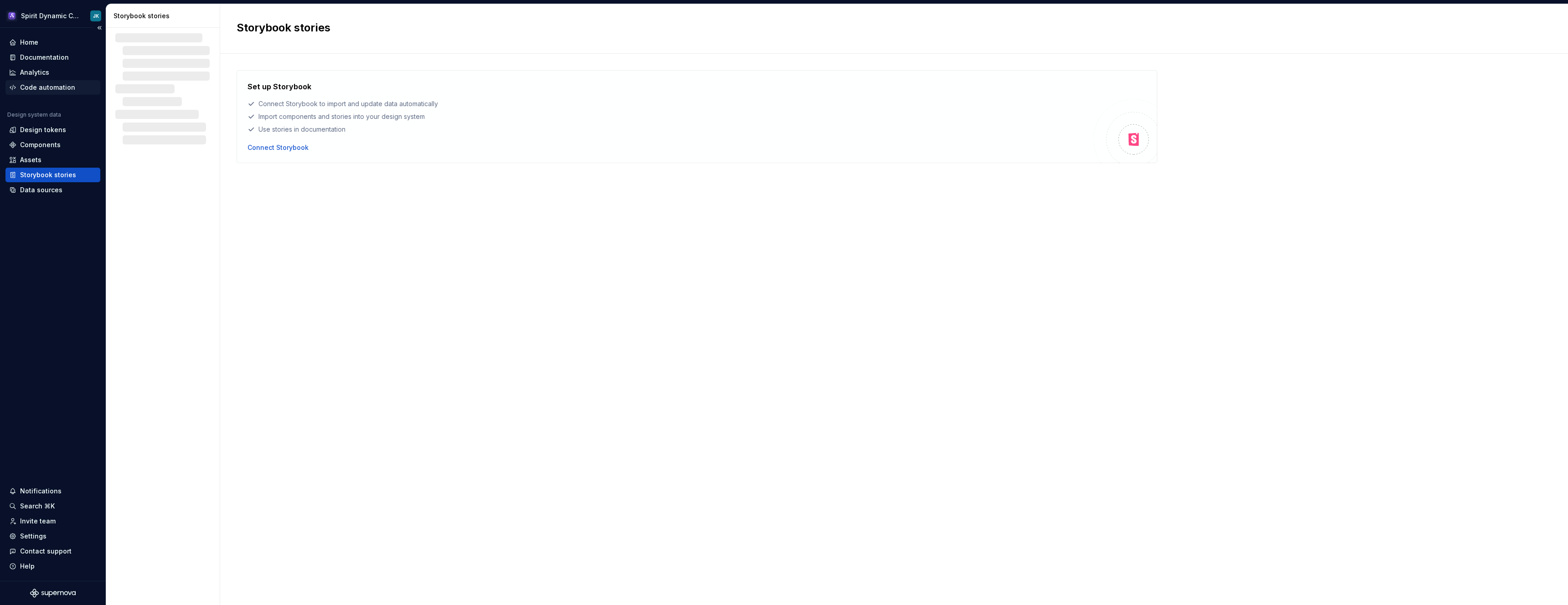
click at [65, 85] on div "Code automation" at bounding box center [47, 87] width 55 height 9
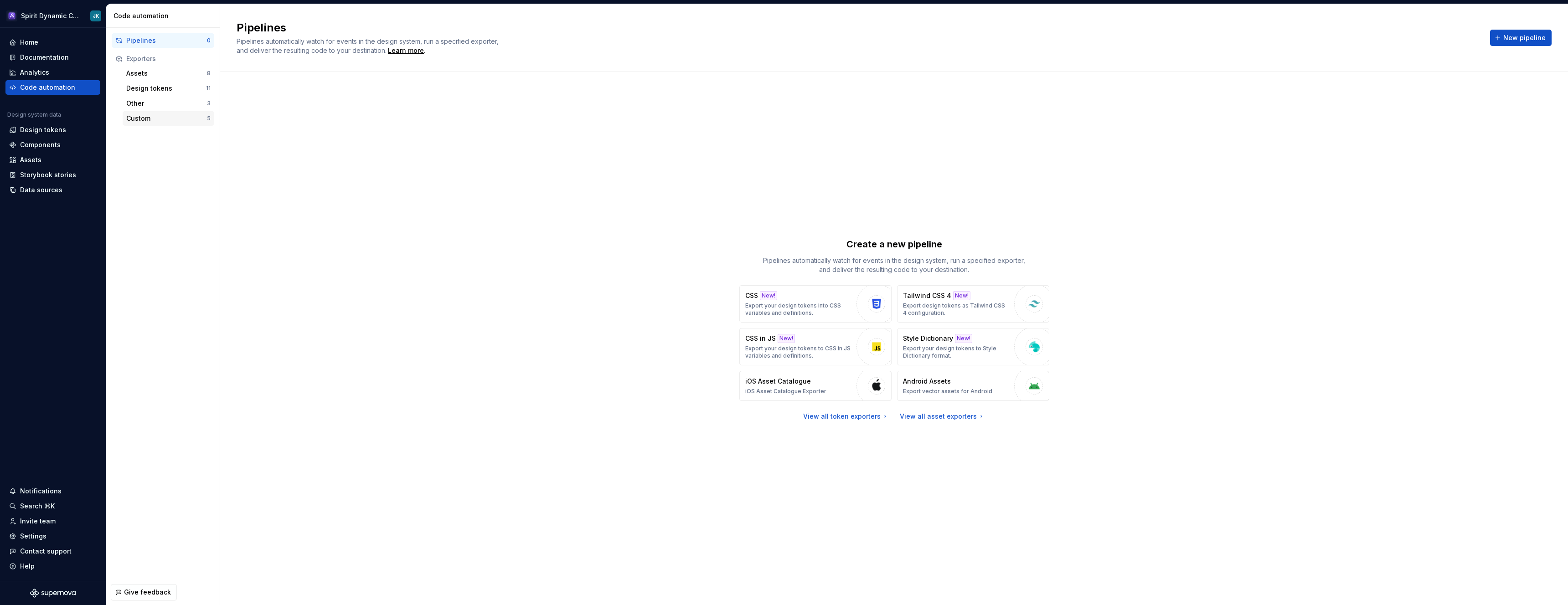
click at [175, 118] on div "Custom" at bounding box center [166, 118] width 80 height 9
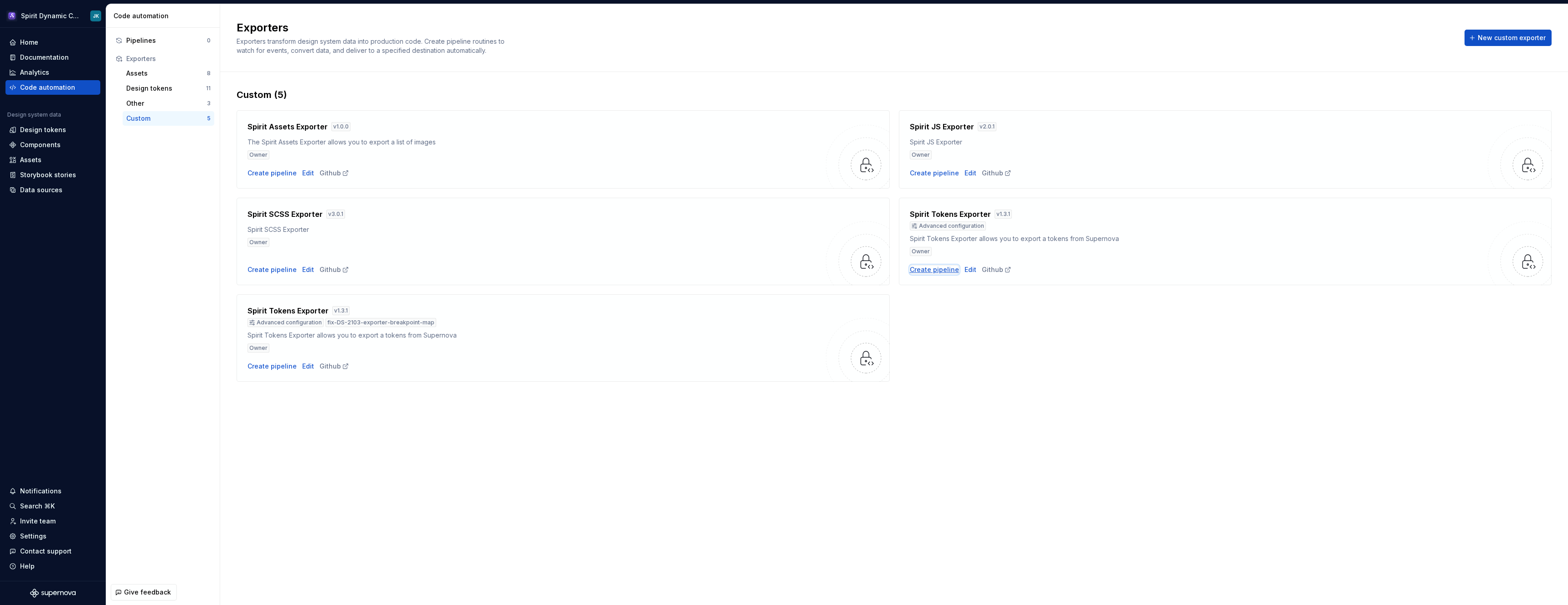
click at [941, 270] on div "Create pipeline" at bounding box center [934, 269] width 49 height 9
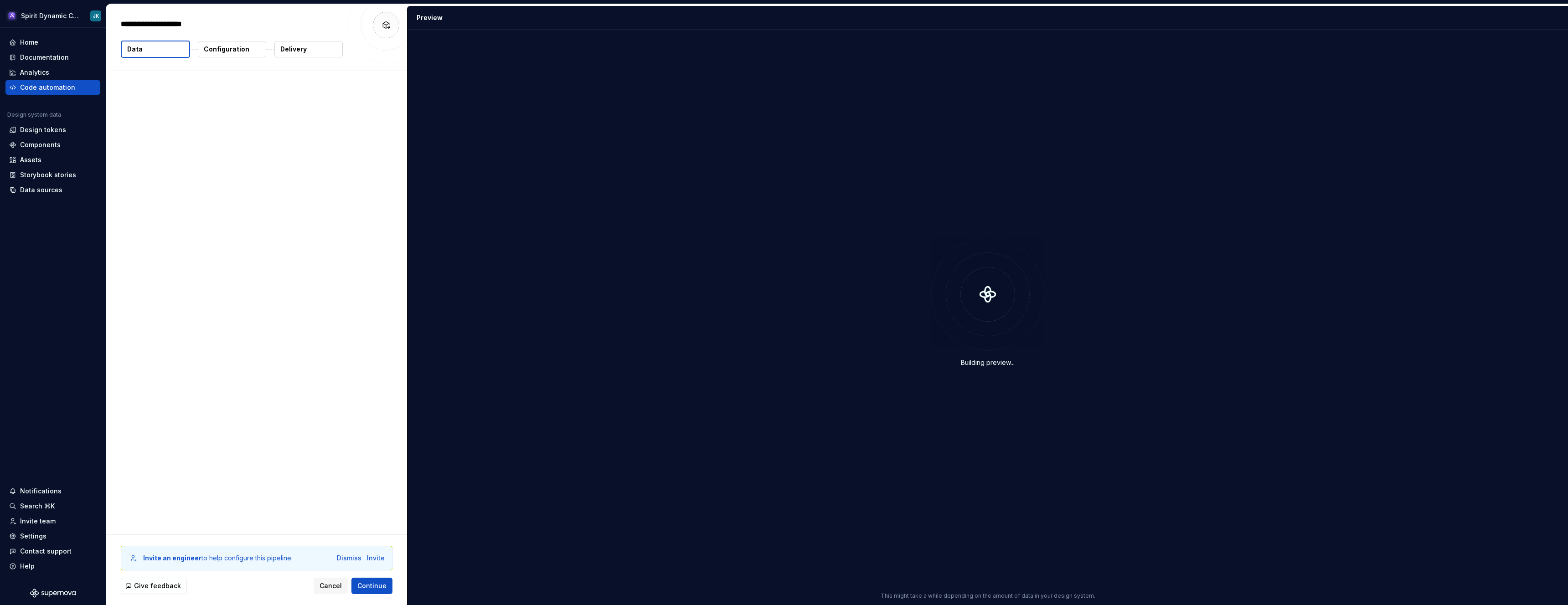
type textarea "*"
click at [378, 163] on button "Add theme" at bounding box center [357, 165] width 60 height 16
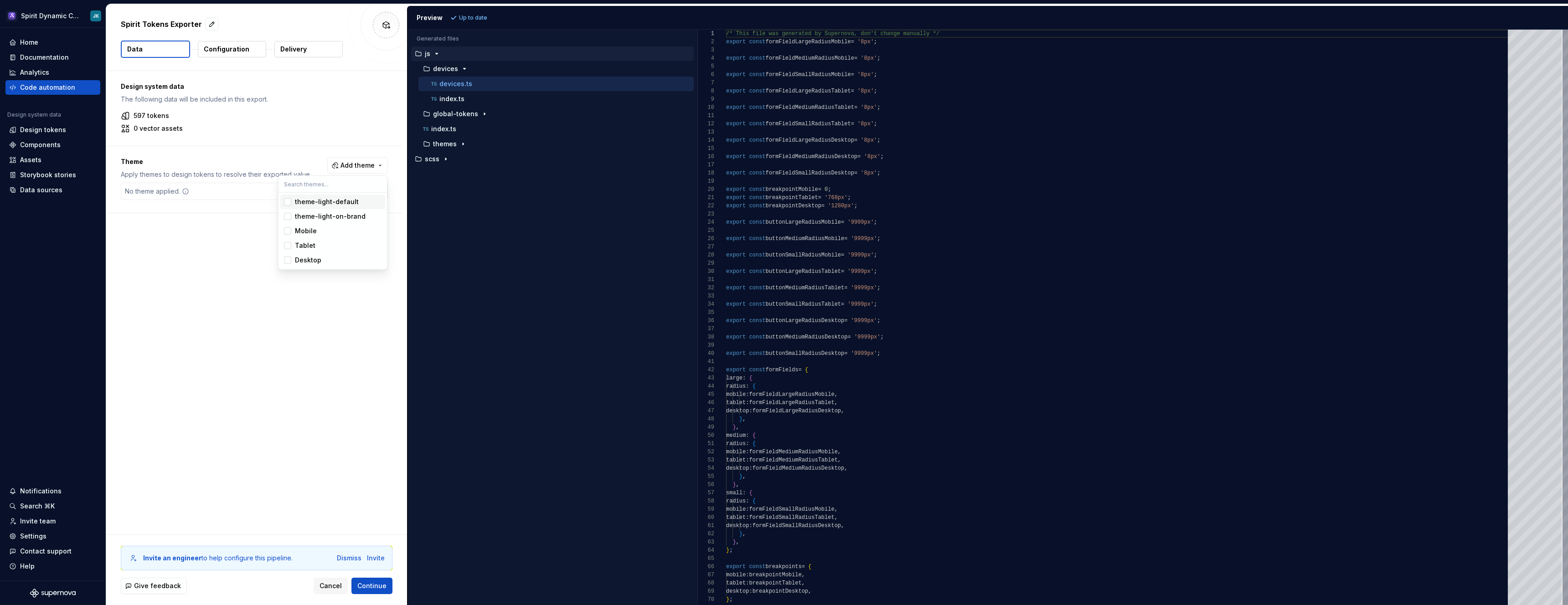
click at [288, 200] on div "Suggestions" at bounding box center [287, 202] width 8 height 8
click at [288, 209] on span "theme-light-on-brand" at bounding box center [333, 216] width 105 height 14
click at [288, 221] on span "theme-light-on-brand" at bounding box center [333, 216] width 105 height 14
click at [288, 233] on div "Suggestions" at bounding box center [287, 231] width 8 height 8
click at [288, 209] on span "theme-light-on-brand" at bounding box center [333, 216] width 105 height 14
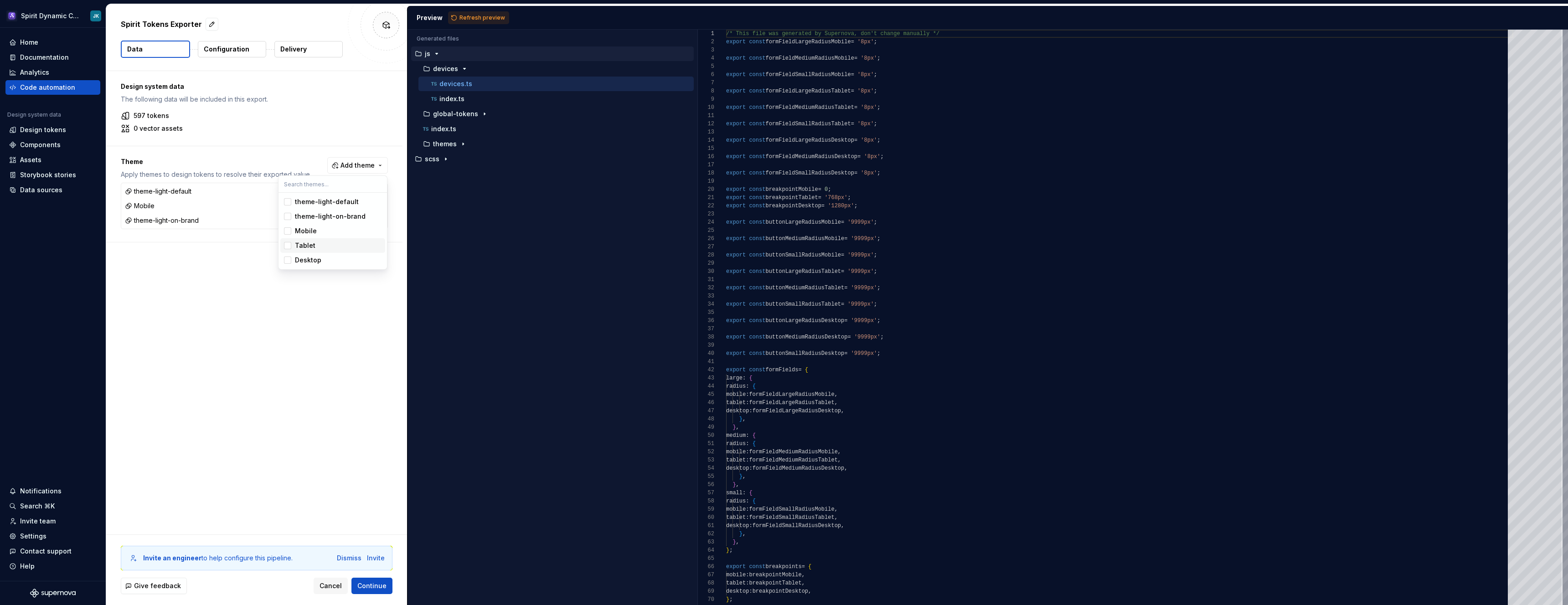
click at [288, 251] on span "Tablet" at bounding box center [333, 245] width 105 height 14
click at [289, 263] on div "Suggestions" at bounding box center [287, 260] width 8 height 8
click at [324, 309] on html "Spirit Dynamic Colors JK Home Documentation Analytics Code automation Design sy…" at bounding box center [784, 302] width 1568 height 605
click at [563, 230] on div "Accessibility guide for tree . Navigate the tree with the arrow keys. Common tr…" at bounding box center [552, 324] width 290 height 561
click at [474, 21] on span "Refresh preview" at bounding box center [482, 18] width 45 height 8
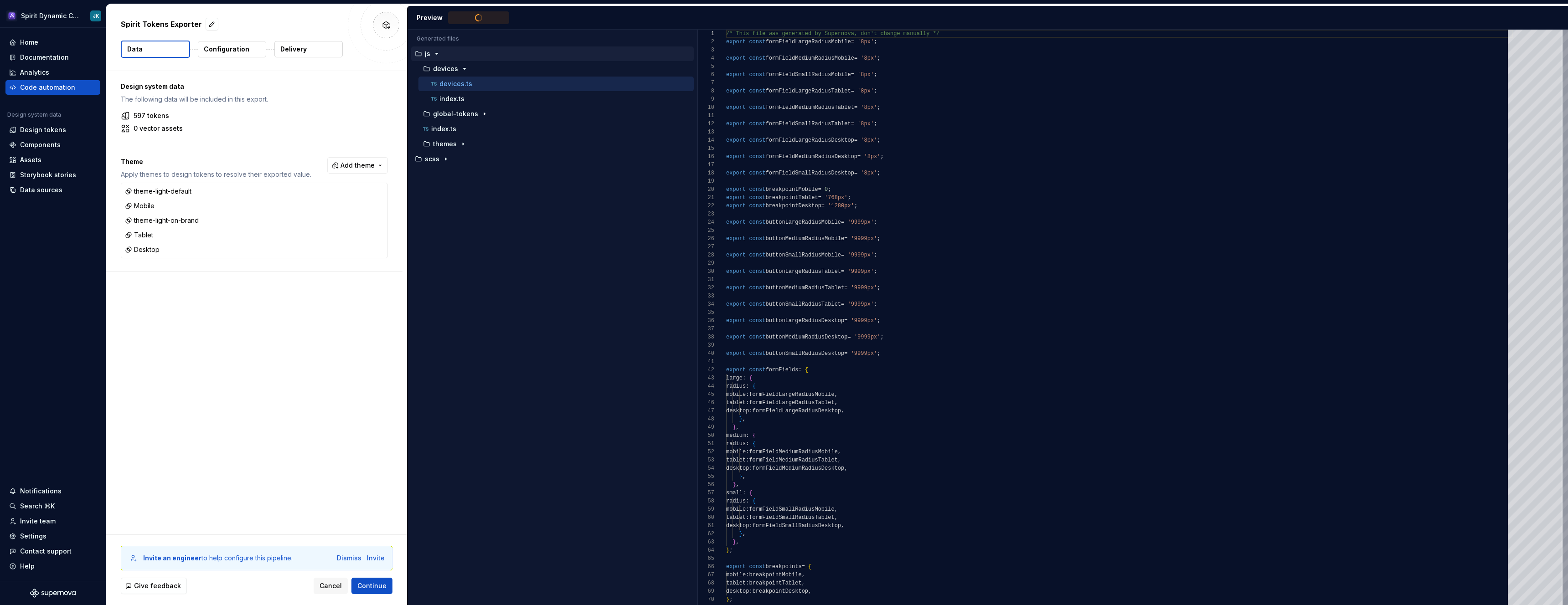
click at [410, 158] on ul "js devices devices.ts index.ts global-tokens index.ts themes scss" at bounding box center [550, 106] width 287 height 119
click at [422, 158] on div "button" at bounding box center [418, 159] width 11 height 8
click at [460, 199] on button "devices" at bounding box center [555, 204] width 279 height 10
click at [463, 251] on p "global-tokens" at bounding box center [456, 249] width 45 height 8
click at [464, 293] on p "_other.scss" at bounding box center [457, 294] width 36 height 8
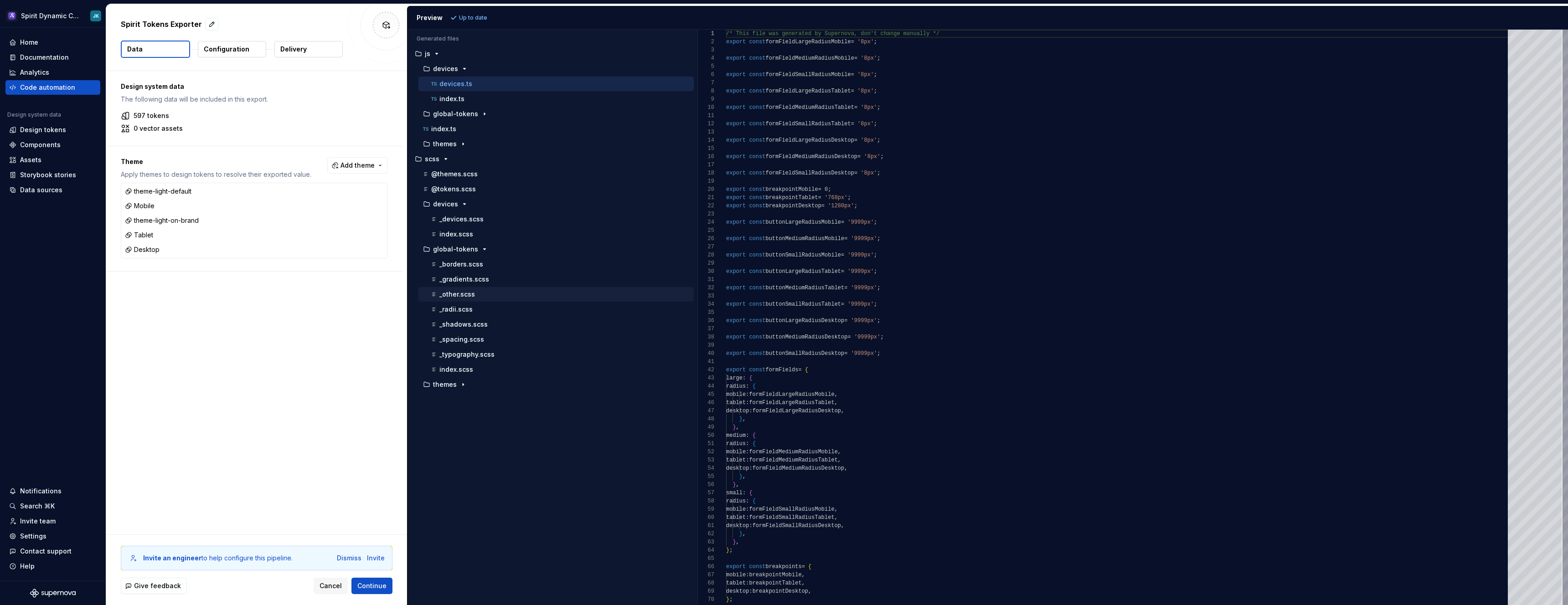
scroll to position [82, 0]
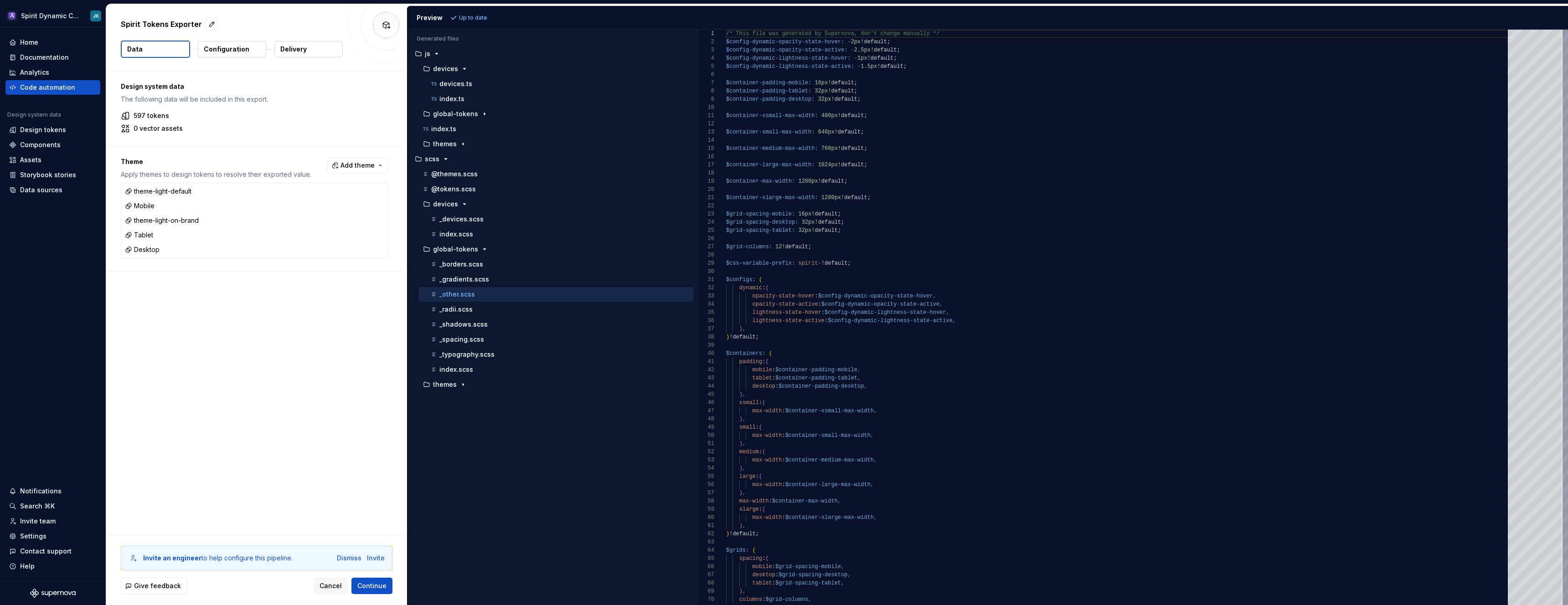
type textarea "**********"
click at [1046, 165] on div "/* This file was generated by Supernova, don't cha nge manually */ $config-dyna…" at bounding box center [1120, 325] width 787 height 591
